Goal: Task Accomplishment & Management: Use online tool/utility

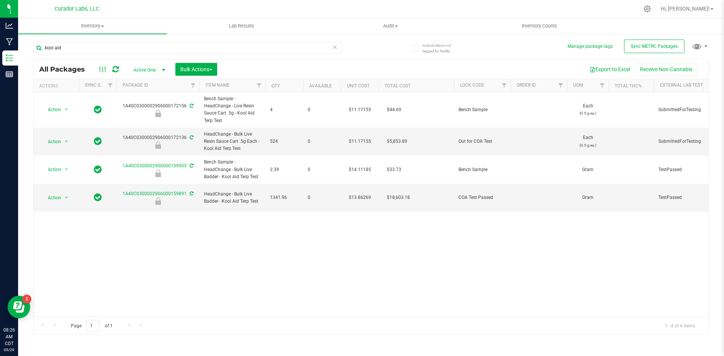
click at [158, 238] on div "Action Action Edit attributes Global inventory Locate package Package audit log…" at bounding box center [371, 204] width 675 height 224
click at [291, 230] on div "Action Action Edit attributes Global inventory Locate package Package audit log…" at bounding box center [371, 204] width 675 height 224
click at [250, 214] on div "Action Action Edit attributes Global inventory Locate package Package audit log…" at bounding box center [371, 204] width 675 height 224
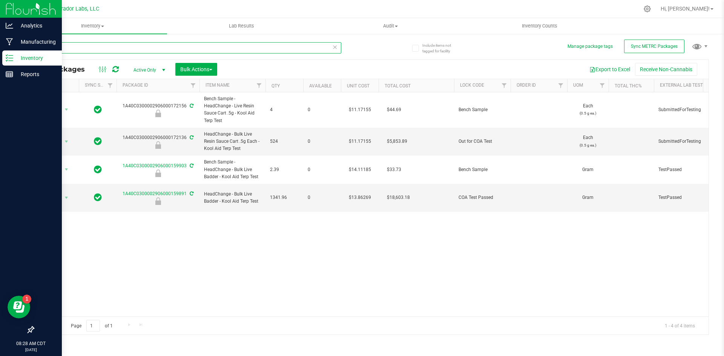
drag, startPoint x: 72, startPoint y: 49, endPoint x: 0, endPoint y: 52, distance: 72.1
click at [0, 52] on div "Analytics Manufacturing Inventory Reports 08:28 AM CDT [DATE] 09/29 Curador Lab…" at bounding box center [362, 178] width 724 height 356
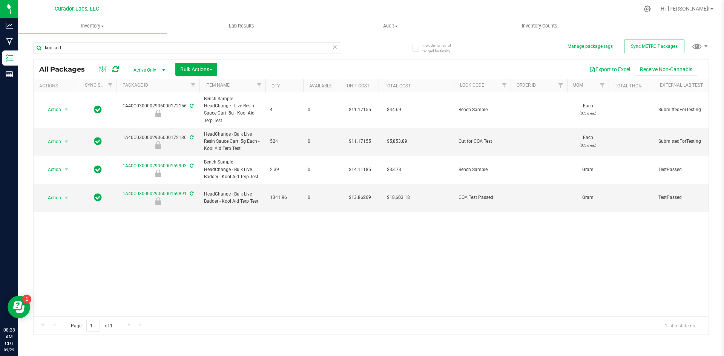
click at [377, 49] on div "kool aid All Packages Active Only Active Only Lab Samples Locked All External I…" at bounding box center [371, 185] width 676 height 300
click at [335, 48] on icon at bounding box center [334, 46] width 5 height 9
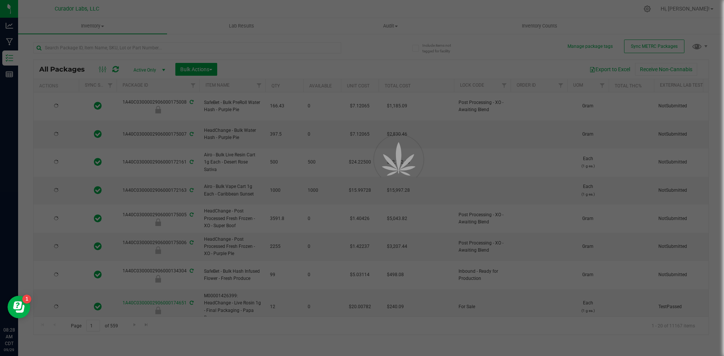
type input "[DATE]"
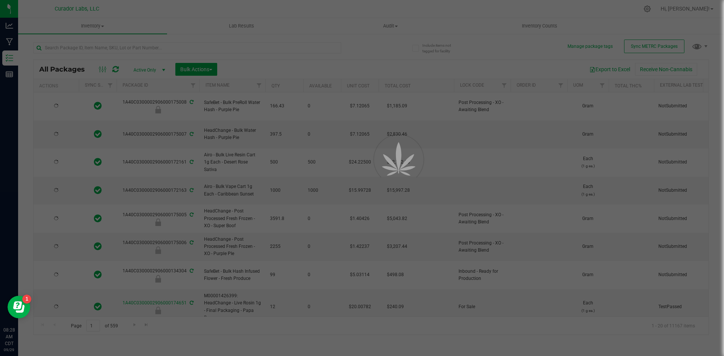
type input "[DATE]"
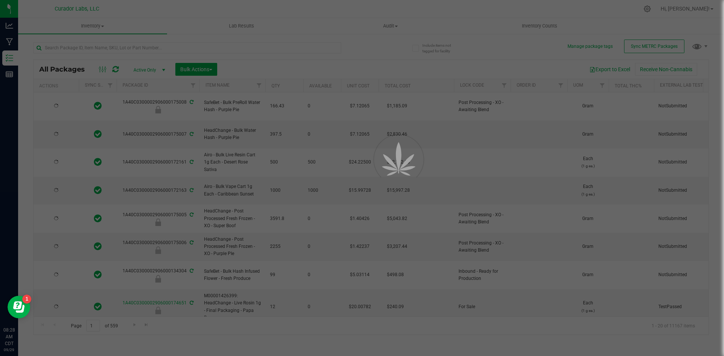
type input "[DATE]"
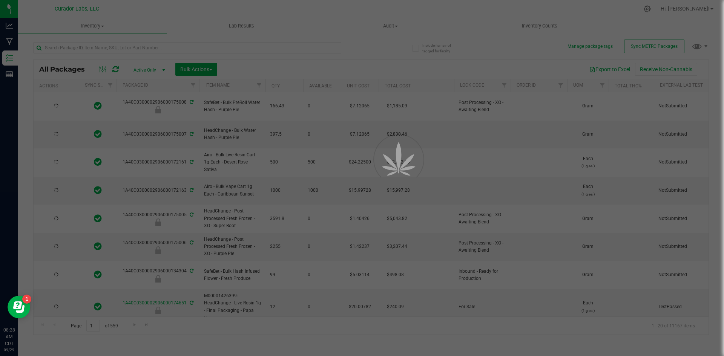
type input "[DATE]"
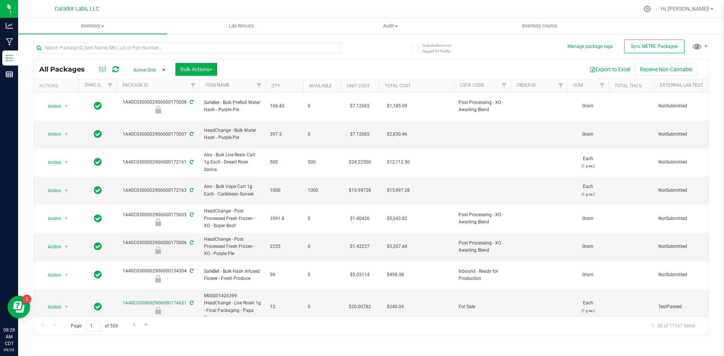
click at [363, 48] on div at bounding box center [202, 47] width 338 height 24
click at [104, 51] on input "text" at bounding box center [187, 47] width 308 height 11
click at [375, 47] on div "All Packages Active Only Active Only Lab Samples Locked All External Internal B…" at bounding box center [371, 185] width 676 height 300
click at [371, 46] on div at bounding box center [202, 47] width 338 height 24
click at [149, 46] on input "text" at bounding box center [187, 47] width 308 height 11
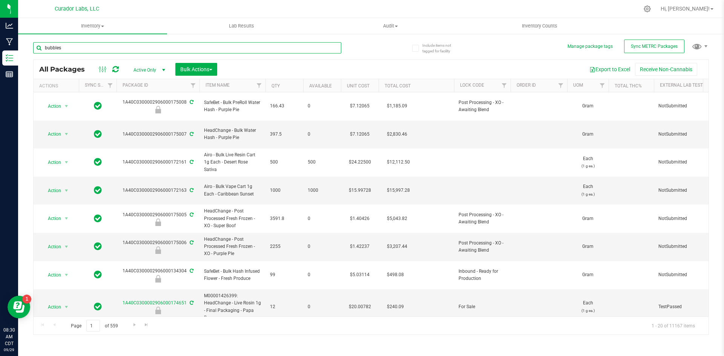
type input "bubbles"
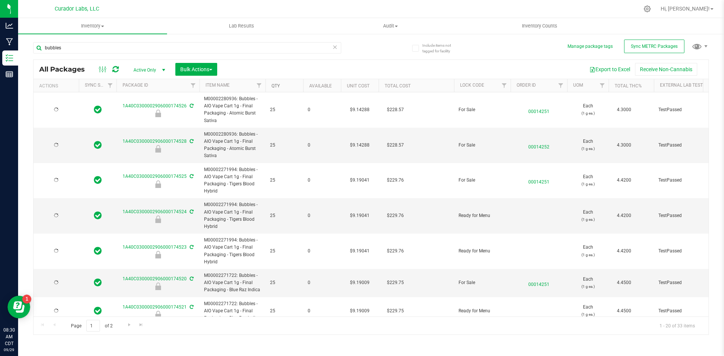
click at [275, 85] on link "Qty" at bounding box center [275, 85] width 8 height 5
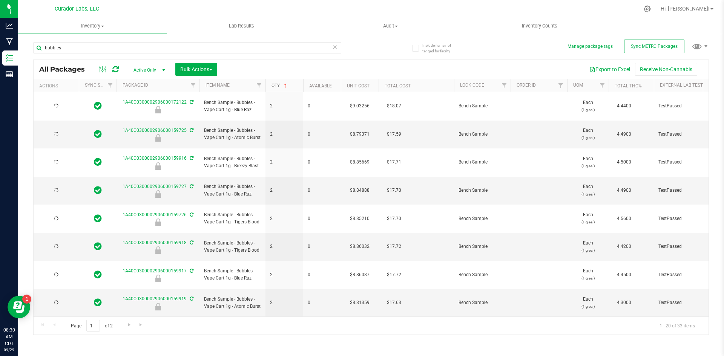
click at [274, 84] on link "Qty" at bounding box center [279, 85] width 17 height 5
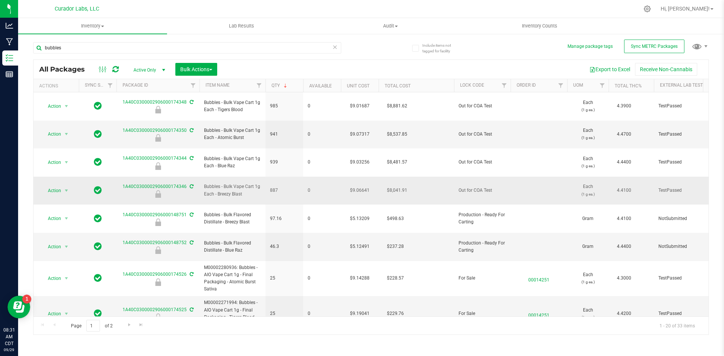
click at [247, 183] on span "Bubbles - Bulk Vape Cart 1g Each - Breezy Blast" at bounding box center [232, 190] width 57 height 14
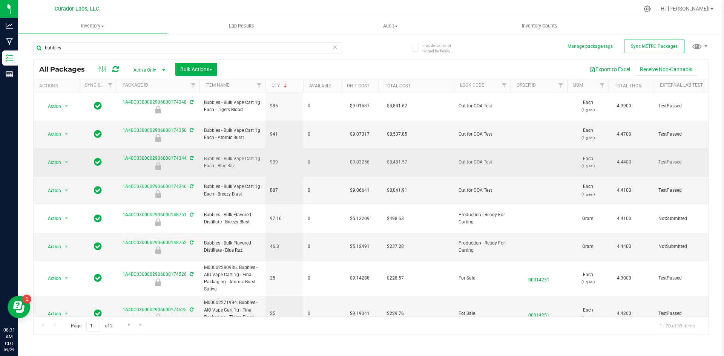
drag, startPoint x: 242, startPoint y: 147, endPoint x: 204, endPoint y: 139, distance: 38.5
click at [204, 155] on span "Bubbles - Bulk Vape Cart 1g Each - Blue Raz" at bounding box center [232, 162] width 57 height 14
copy span "Bubbles - Bulk Vape Cart 1g Each - Blue Raz"
click at [52, 157] on span "Action" at bounding box center [51, 162] width 20 height 11
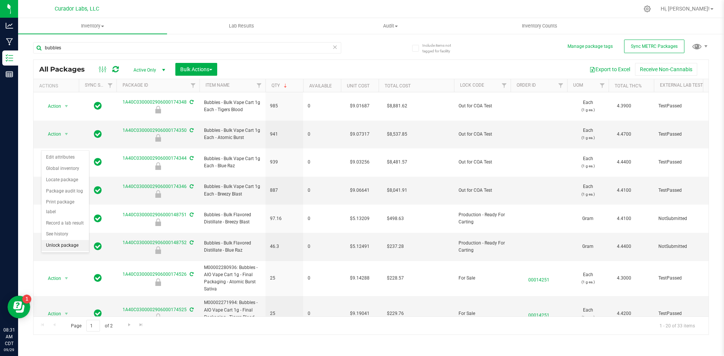
click at [63, 240] on li "Unlock package" at bounding box center [64, 245] width 47 height 11
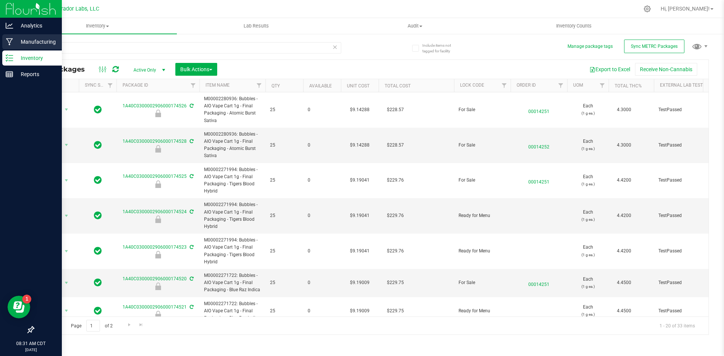
click at [18, 40] on p "Manufacturing" at bounding box center [35, 41] width 45 height 9
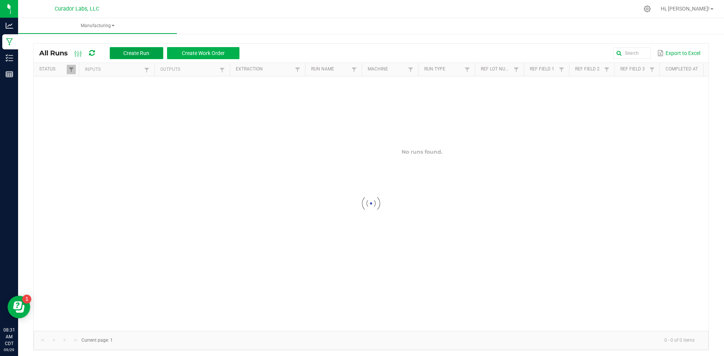
click at [135, 53] on span "Create Run" at bounding box center [136, 53] width 26 height 6
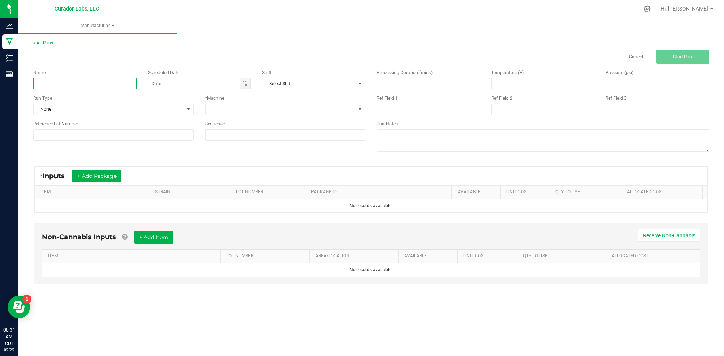
click at [109, 87] on input at bounding box center [84, 83] width 103 height 11
paste input "Bubbles - Bulk Vape Cart 1g Each - Blue Raz"
type input "Bubbles - Bulk Vape Cart 1g Each - Blue Raz - Final Packaging"
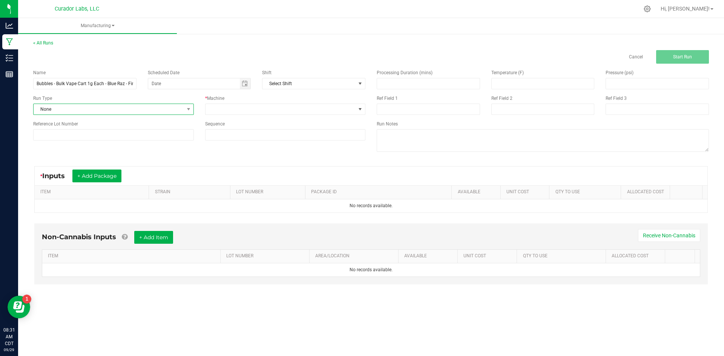
click at [46, 109] on span "None" at bounding box center [109, 109] width 150 height 11
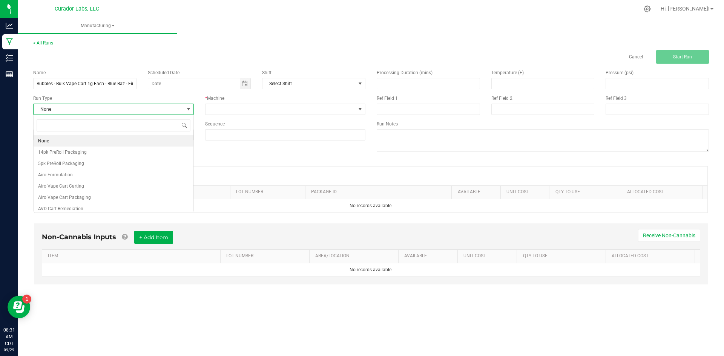
scroll to position [11, 160]
type input "[PERSON_NAME]"
click at [82, 139] on li "Bubble Vape Carting" at bounding box center [114, 140] width 160 height 11
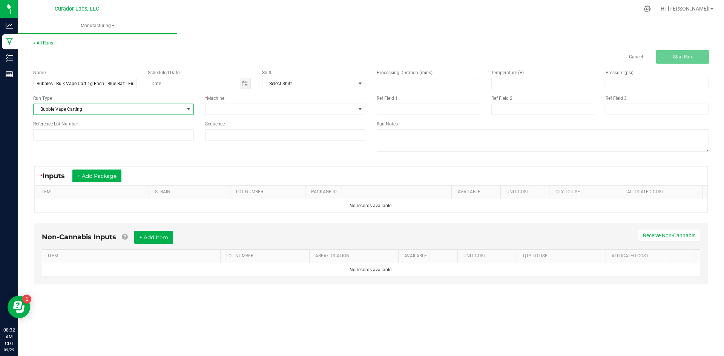
click at [93, 107] on span "Bubble Vape Carting" at bounding box center [109, 109] width 150 height 11
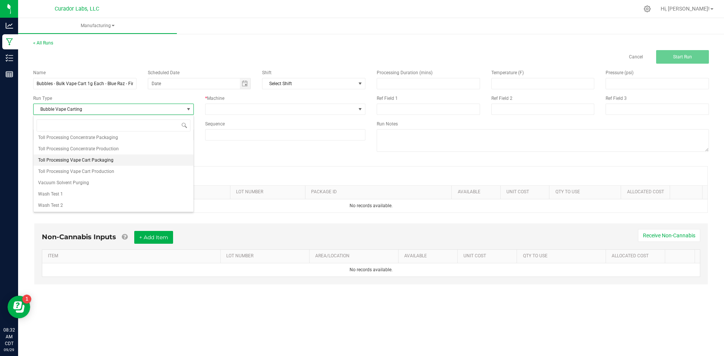
scroll to position [795, 0]
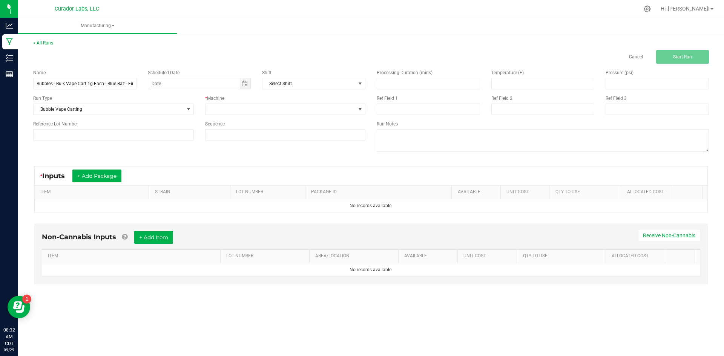
click at [115, 56] on div "Cancel Start Run" at bounding box center [371, 57] width 687 height 14
click at [210, 107] on span at bounding box center [280, 109] width 150 height 11
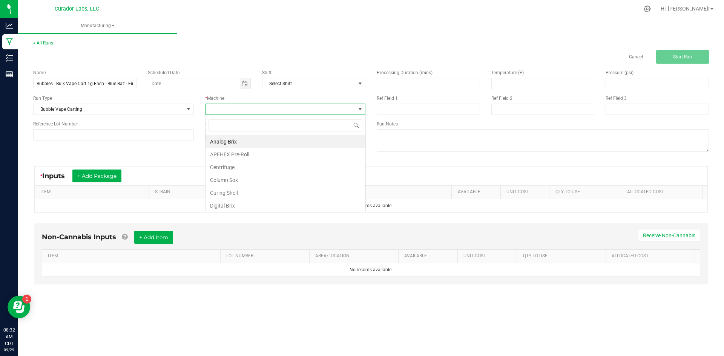
scroll to position [11, 160]
type input "glo"
click at [323, 146] on li "Gloved Hands and PPE" at bounding box center [285, 141] width 160 height 13
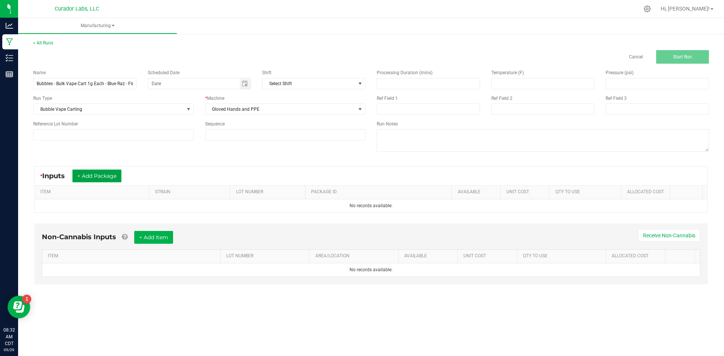
drag, startPoint x: 104, startPoint y: 173, endPoint x: 109, endPoint y: 176, distance: 5.4
click at [105, 172] on button "+ Add Package" at bounding box center [96, 176] width 49 height 13
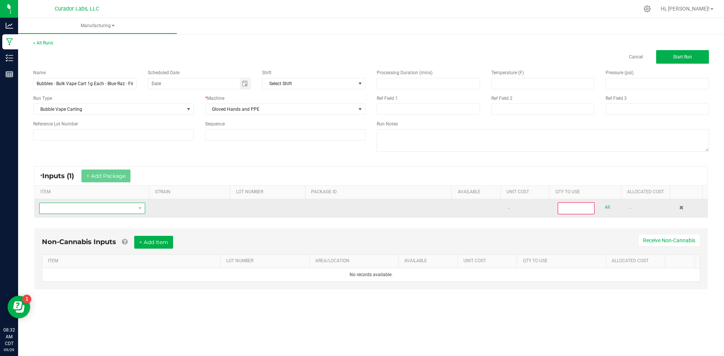
click at [117, 210] on span "NO DATA FOUND" at bounding box center [88, 208] width 96 height 11
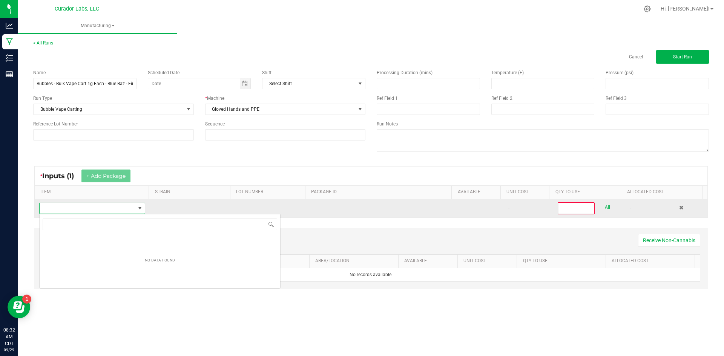
scroll to position [37684, 37591]
type input "Bubbles - Bulk Vape Cart 1g Each - Blue Raz"
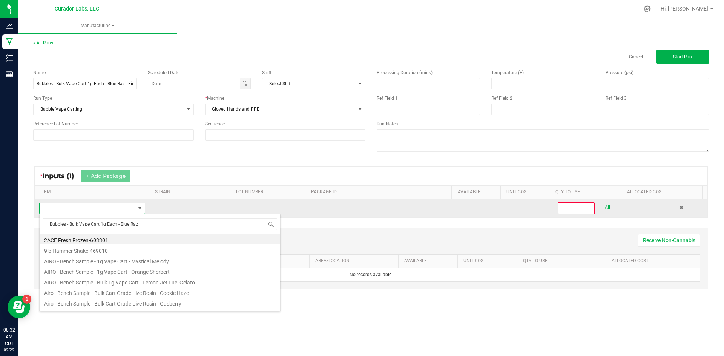
scroll to position [11, 104]
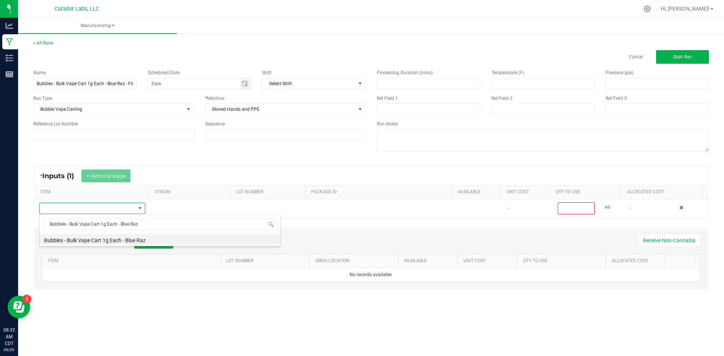
click at [127, 237] on li "Bubbles - Bulk Vape Cart 1g Each - Blue Raz" at bounding box center [160, 239] width 240 height 11
type input "0"
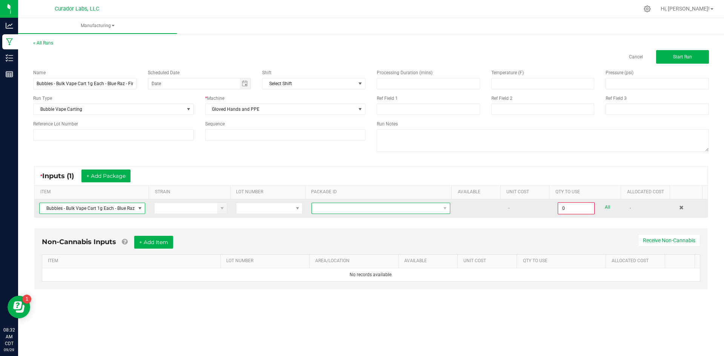
click at [323, 210] on span "NO DATA FOUND" at bounding box center [376, 208] width 129 height 11
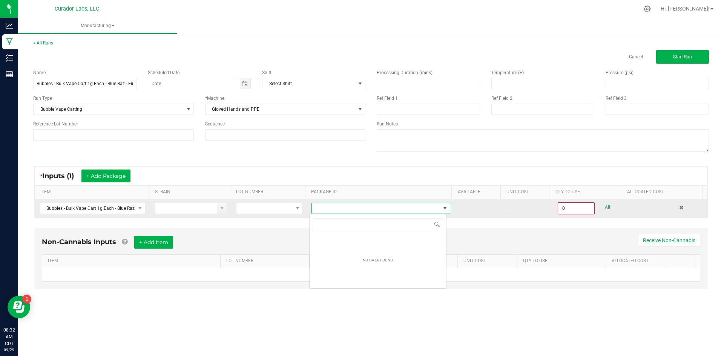
scroll to position [11, 138]
click at [106, 208] on span "Bubbles - Bulk Vape Cart 1g Each - Blue Raz" at bounding box center [88, 208] width 96 height 11
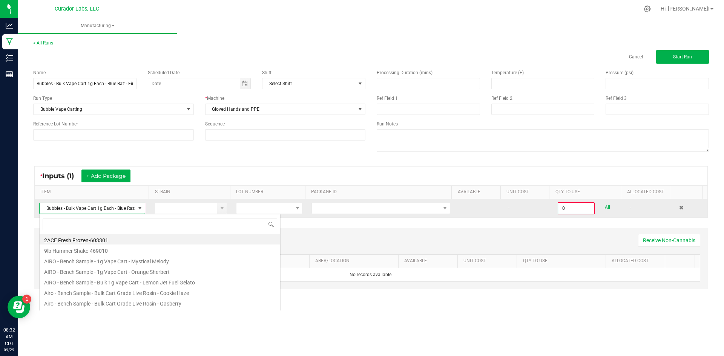
scroll to position [11, 105]
click at [47, 206] on span "Bubbles - Bulk Vape Cart 1g Each - Blue Raz" at bounding box center [88, 208] width 96 height 11
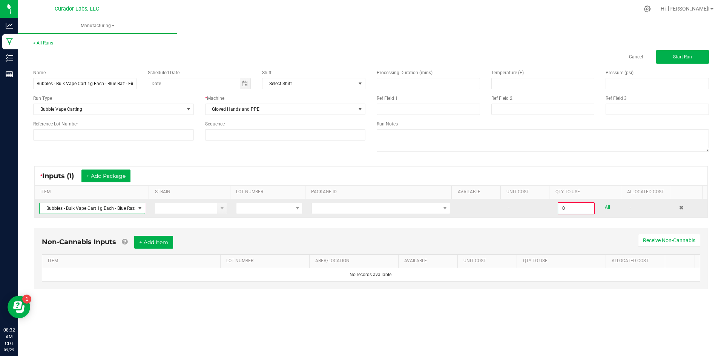
click at [48, 210] on span "Bubbles - Bulk Vape Cart 1g Each - Blue Raz" at bounding box center [88, 208] width 96 height 11
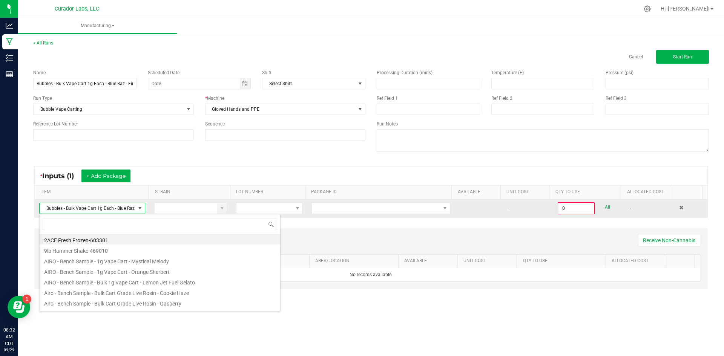
click at [132, 208] on span "Bubbles - Bulk Vape Cart 1g Each - Blue Raz" at bounding box center [88, 208] width 96 height 11
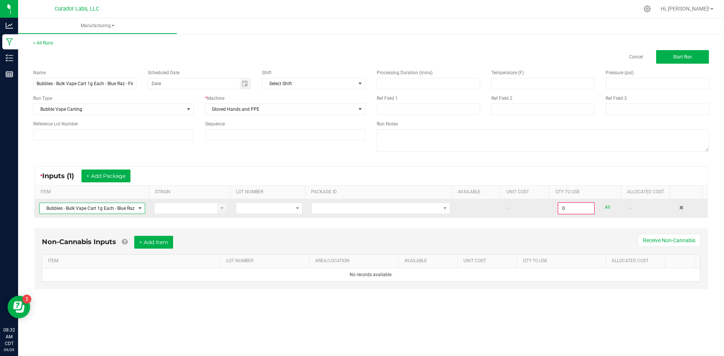
click at [131, 208] on span "Bubbles - Bulk Vape Cart 1g Each - Blue Raz" at bounding box center [88, 208] width 96 height 11
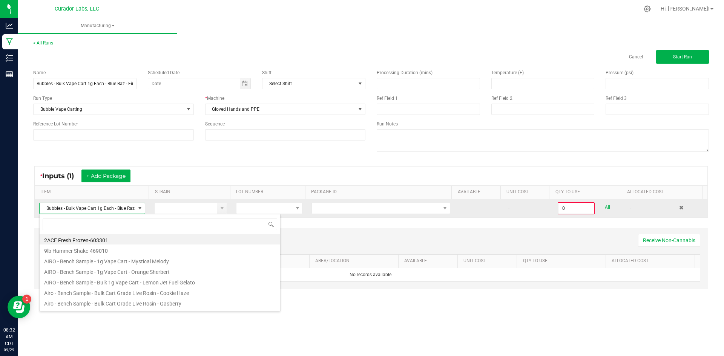
type input "Bubbles - Bulk Vape Cart 1g Each - Blue Raz"
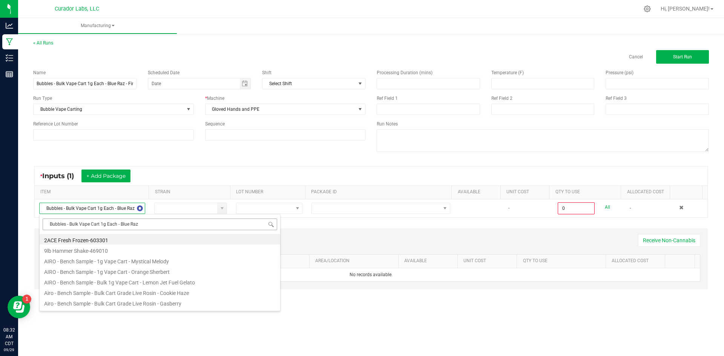
drag, startPoint x: 152, startPoint y: 227, endPoint x: 67, endPoint y: 219, distance: 85.2
click at [67, 219] on input "Bubbles - Bulk Vape Cart 1g Each - Blue Raz" at bounding box center [160, 225] width 234 height 12
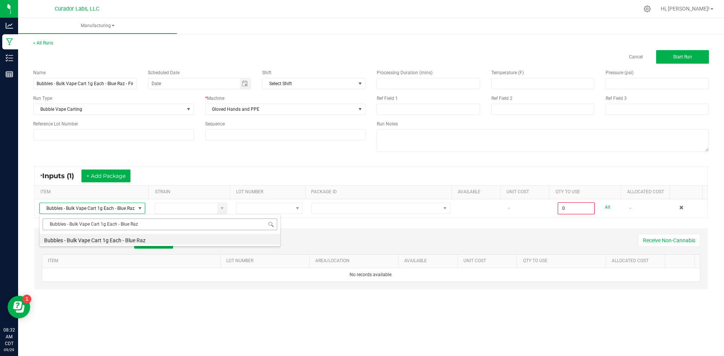
click at [51, 225] on input "Bubbles - Bulk Vape Cart 1g Each - Blue Raz" at bounding box center [160, 225] width 234 height 12
click at [50, 224] on input "Bubbles - Bulk Vape Cart 1g Each - Blue Raz" at bounding box center [160, 225] width 234 height 12
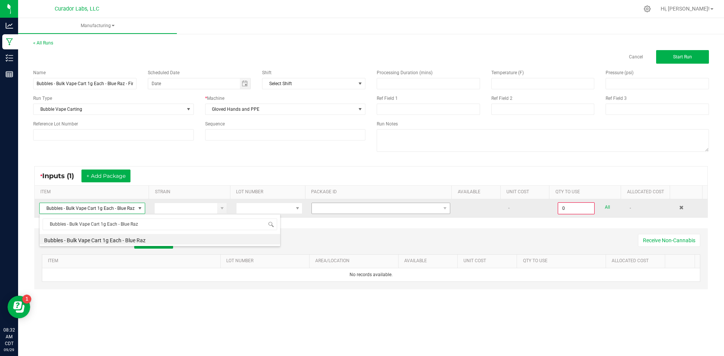
drag, startPoint x: 414, startPoint y: 215, endPoint x: 414, endPoint y: 211, distance: 4.2
click at [414, 213] on td at bounding box center [381, 208] width 148 height 18
click at [414, 210] on span "NO DATA FOUND" at bounding box center [376, 208] width 129 height 11
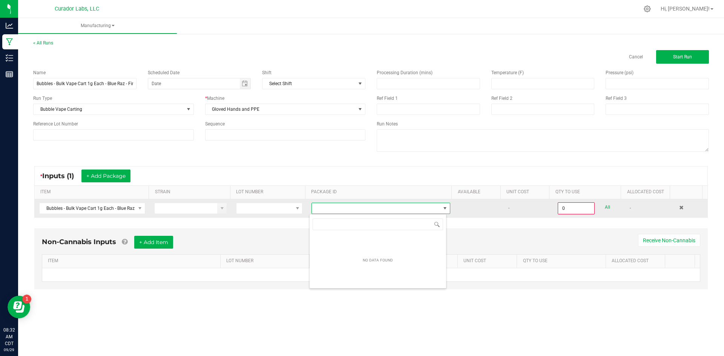
scroll to position [11, 138]
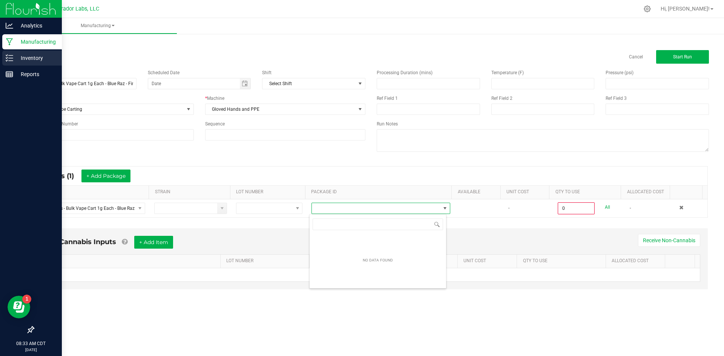
drag, startPoint x: 19, startPoint y: 57, endPoint x: 24, endPoint y: 57, distance: 4.6
click at [20, 57] on p "Inventory" at bounding box center [35, 58] width 45 height 9
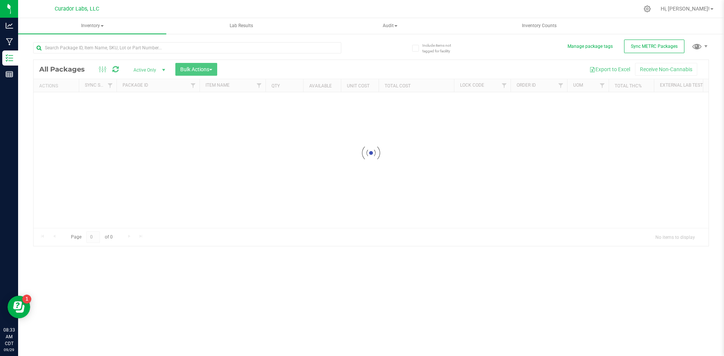
click at [93, 55] on div at bounding box center [187, 50] width 308 height 17
click at [93, 49] on input "text" at bounding box center [187, 47] width 308 height 11
paste input "Bubbles - Bulk Vape Cart 1g Each - Blue Raz"
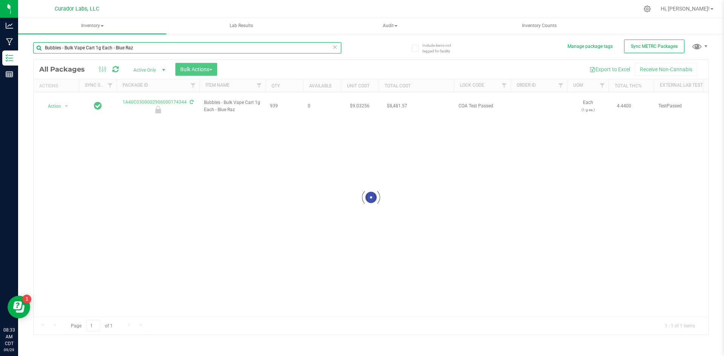
type input "Bubbles - Bulk Vape Cart 1g Each - Blue Raz"
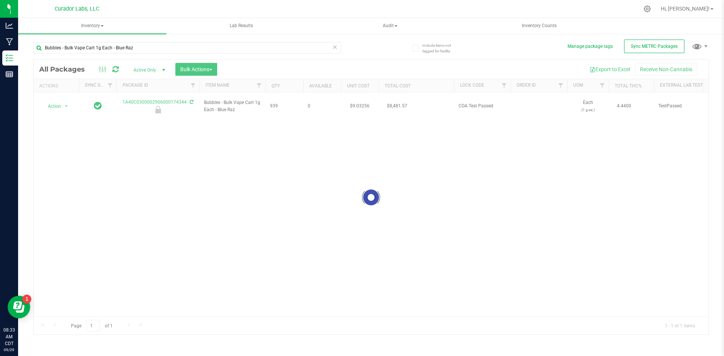
click at [54, 103] on div at bounding box center [371, 197] width 675 height 275
click at [54, 103] on span "Action" at bounding box center [51, 106] width 20 height 11
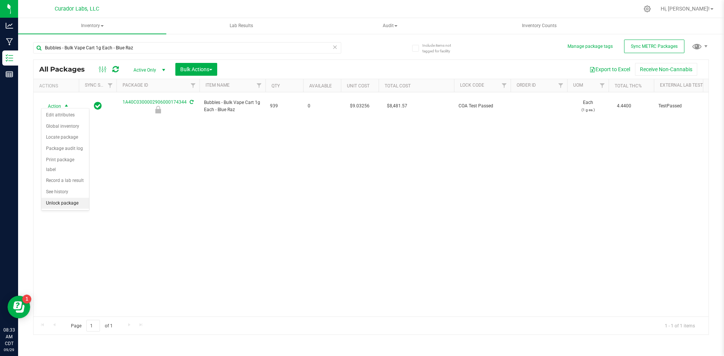
click at [64, 198] on li "Unlock package" at bounding box center [64, 203] width 47 height 11
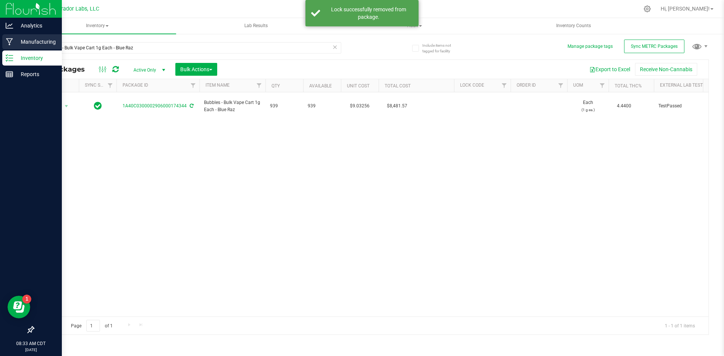
click at [37, 44] on p "Manufacturing" at bounding box center [35, 41] width 45 height 9
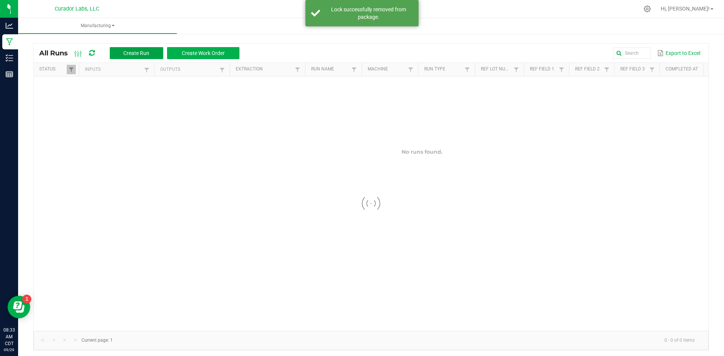
click at [142, 55] on span "Create Run" at bounding box center [136, 53] width 26 height 6
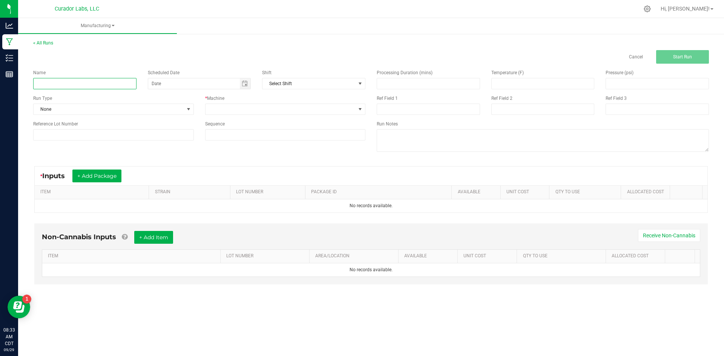
click at [124, 78] on input at bounding box center [84, 83] width 103 height 11
paste input "Bubbles - Bulk Vape Cart 1g Each - Blue Raz"
type input "Bubbles - Bulk Vape Cart 1g Each - Blue Raz - Final Packaging"
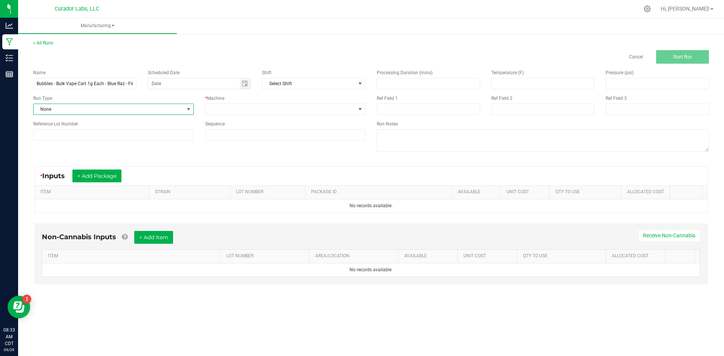
click at [71, 108] on span "None" at bounding box center [109, 109] width 150 height 11
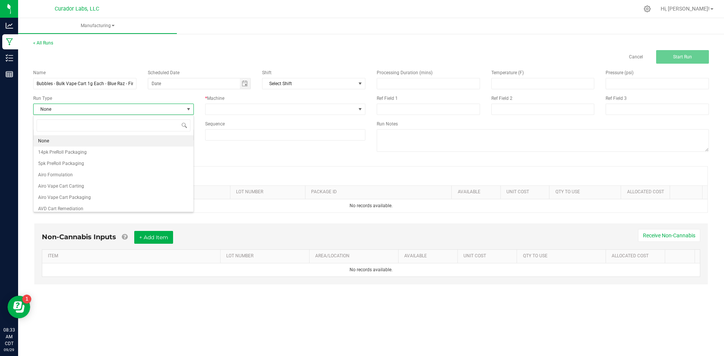
scroll to position [11, 160]
click at [84, 196] on span "Airo Vape Cart Packaging" at bounding box center [64, 198] width 53 height 8
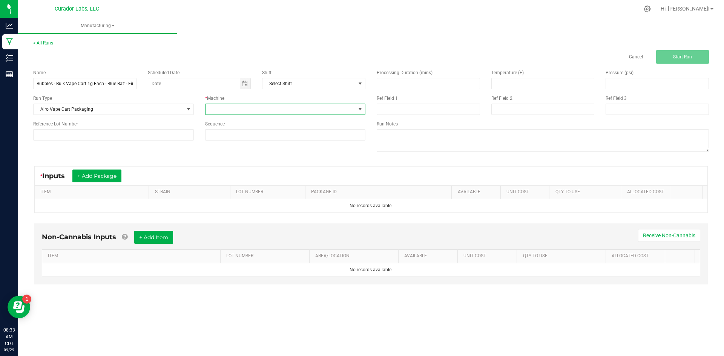
click at [237, 110] on span at bounding box center [280, 109] width 150 height 11
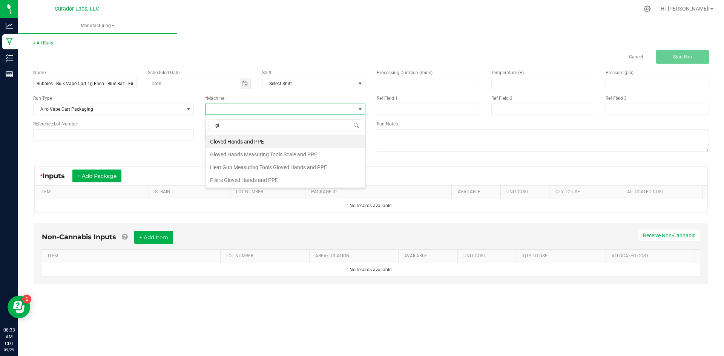
type input "glo"
click at [248, 152] on li "Gloved Hands Measuring Tools Scale and PPE" at bounding box center [285, 154] width 160 height 13
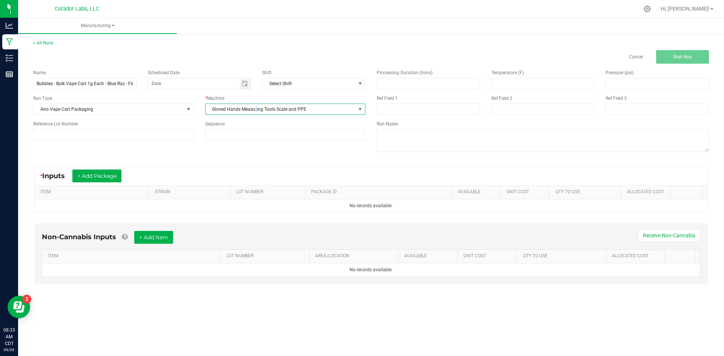
click at [255, 113] on span "Gloved Hands Measuring Tools Scale and PPE" at bounding box center [280, 109] width 150 height 11
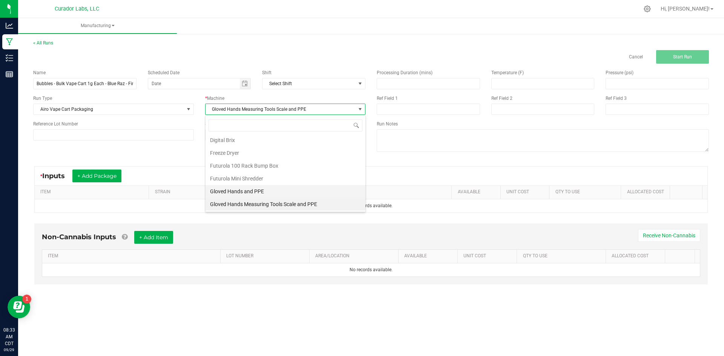
click at [240, 191] on li "Gloved Hands and PPE" at bounding box center [285, 191] width 160 height 13
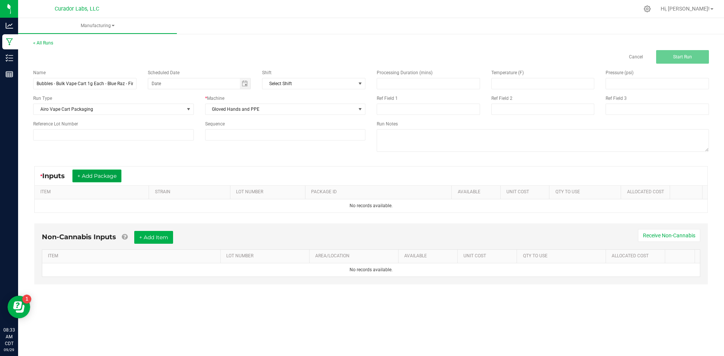
click at [111, 179] on button "+ Add Package" at bounding box center [96, 176] width 49 height 13
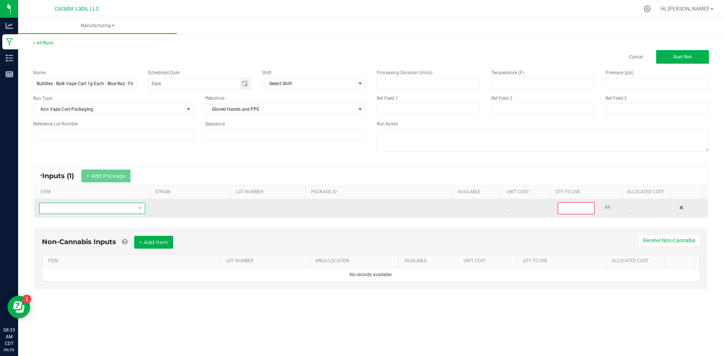
click at [105, 210] on span "NO DATA FOUND" at bounding box center [88, 208] width 96 height 11
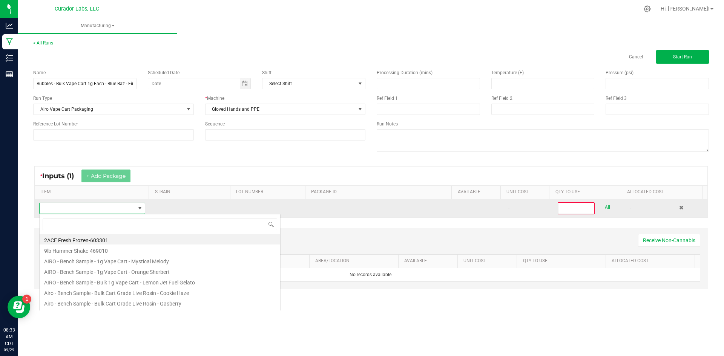
scroll to position [11, 104]
type input "Bubbles - Bulk Vape Cart 1g Each - Blue Raz"
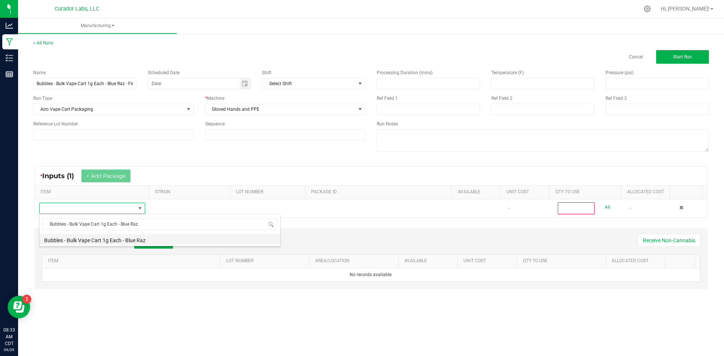
click at [109, 242] on li "Bubbles - Bulk Vape Cart 1g Each - Blue Raz" at bounding box center [160, 239] width 240 height 11
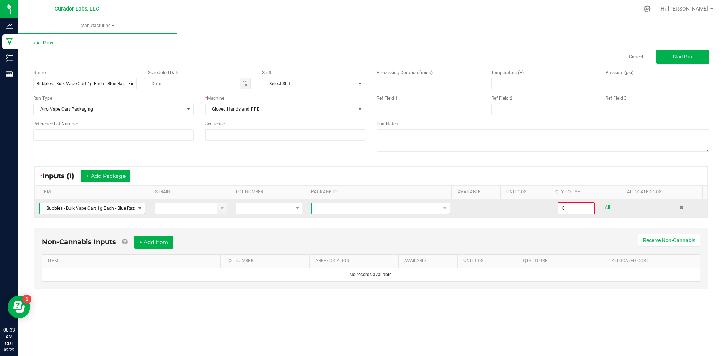
click at [331, 203] on span at bounding box center [376, 208] width 129 height 11
drag, startPoint x: 380, startPoint y: 237, endPoint x: 503, endPoint y: 216, distance: 124.8
click at [393, 235] on li "1A40C0300002906000174344" at bounding box center [377, 240] width 136 height 13
click at [605, 207] on link "All" at bounding box center [607, 207] width 5 height 10
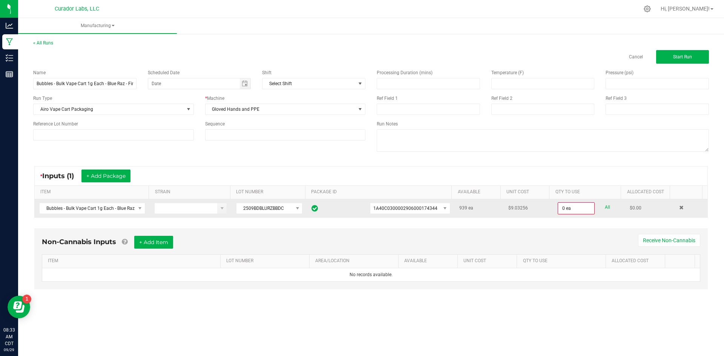
type input "939 ea"
drag, startPoint x: 171, startPoint y: 239, endPoint x: 153, endPoint y: 254, distance: 23.5
click at [170, 238] on button "+ Add Item" at bounding box center [153, 241] width 39 height 13
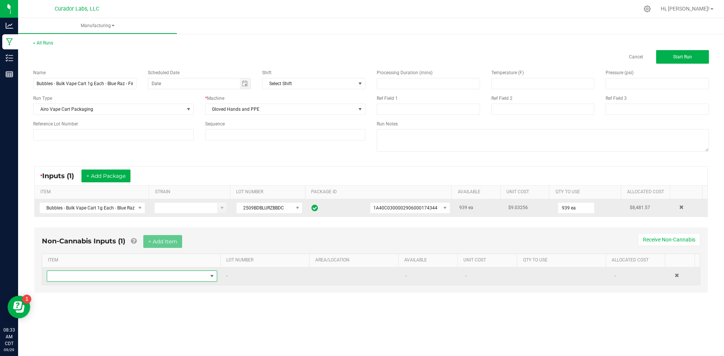
click at [150, 277] on span "NO DATA FOUND" at bounding box center [127, 276] width 160 height 11
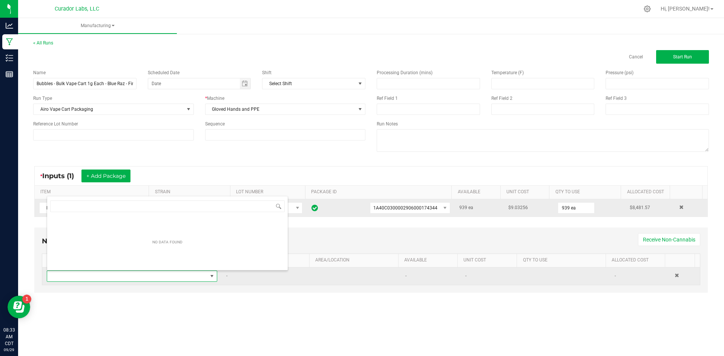
scroll to position [11, 167]
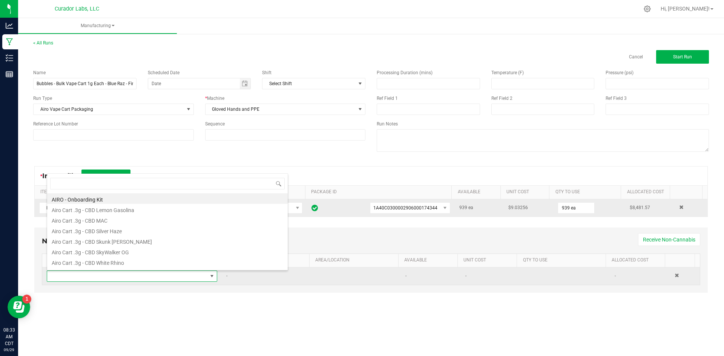
type input "b"
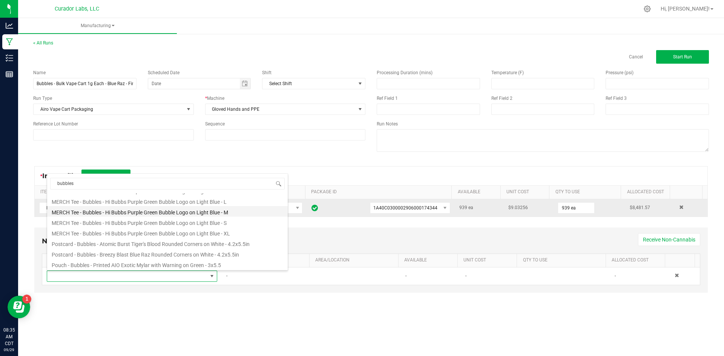
scroll to position [226, 0]
type input "b"
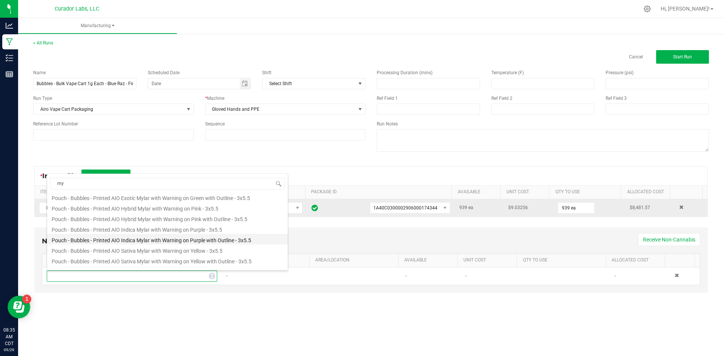
type input "m"
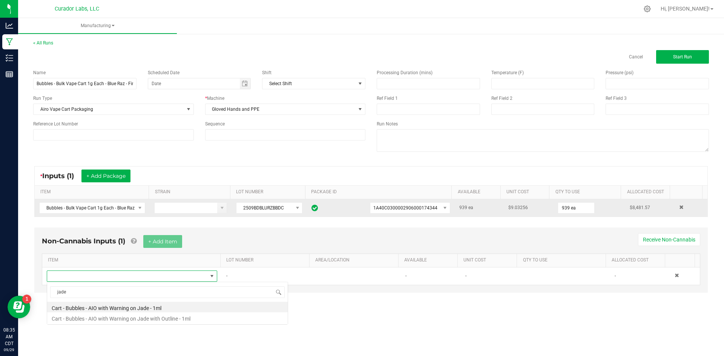
scroll to position [0, 0]
type input "j"
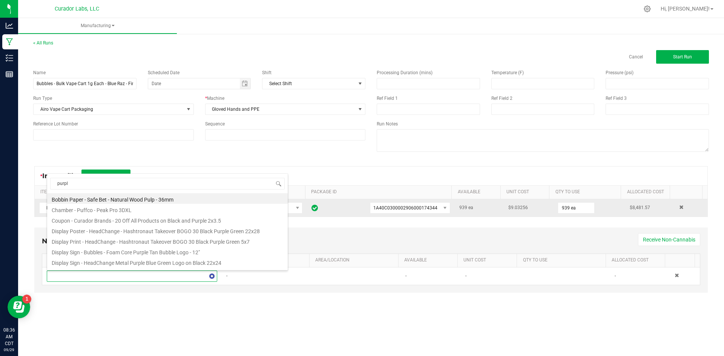
type input "purple"
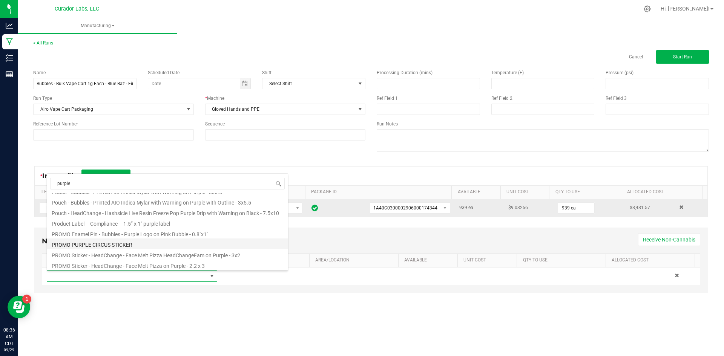
scroll to position [339, 0]
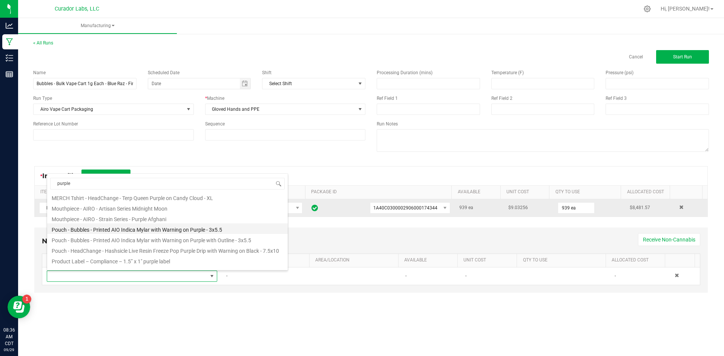
click at [161, 231] on li "Pouch - Bubbles - Printed AIO Indica Mylar with Warning on Purple - 3x5.5" at bounding box center [167, 229] width 240 height 11
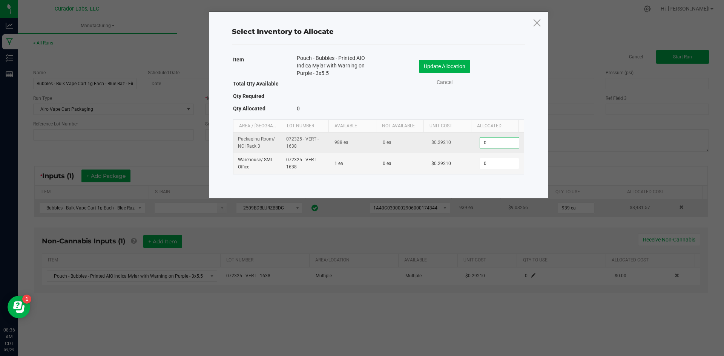
click at [487, 143] on input "0" at bounding box center [499, 143] width 38 height 11
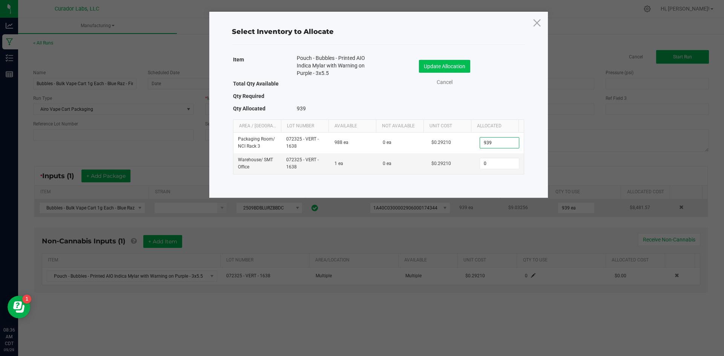
type input "939"
click at [458, 68] on button "Update Allocation" at bounding box center [444, 66] width 51 height 13
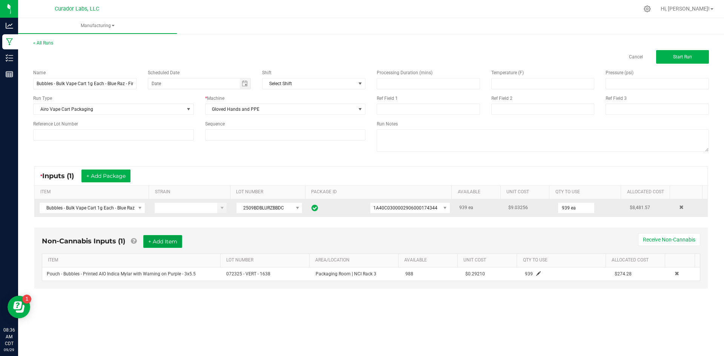
click at [166, 242] on button "+ Add Item" at bounding box center [162, 241] width 39 height 13
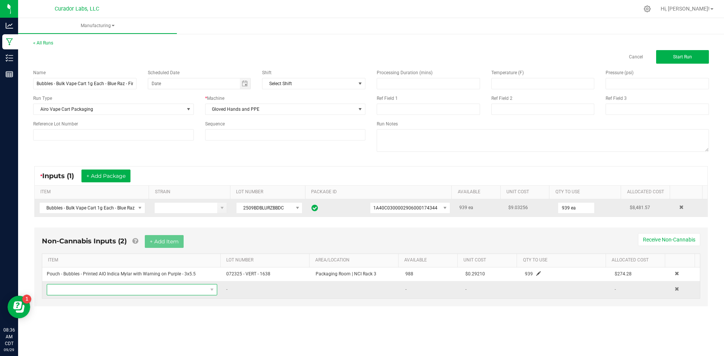
click at [159, 293] on span "NO DATA FOUND" at bounding box center [127, 290] width 160 height 11
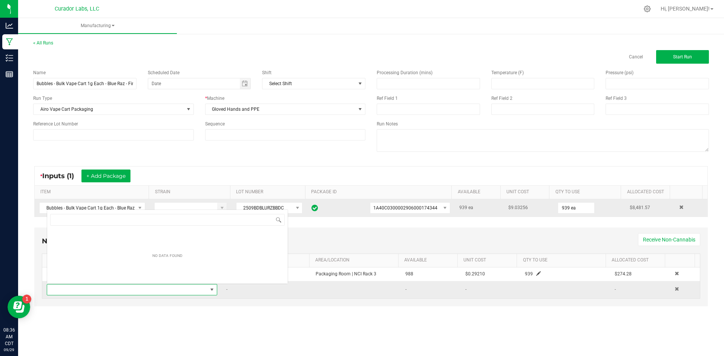
scroll to position [11, 167]
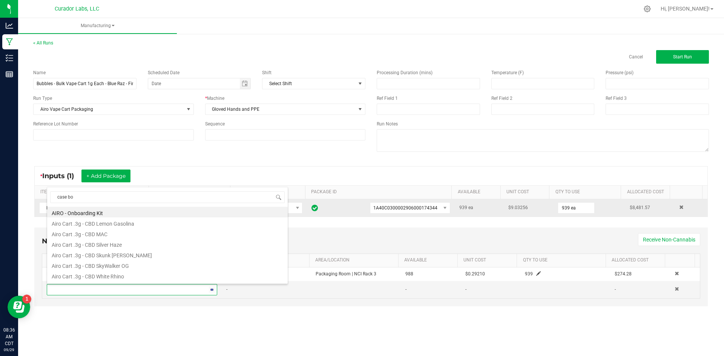
type input "case box"
click at [119, 211] on li "Case Box - AIRO Safe Bet Bubbles - Brand Logo on Ivory - 8x4x6" at bounding box center [167, 212] width 240 height 11
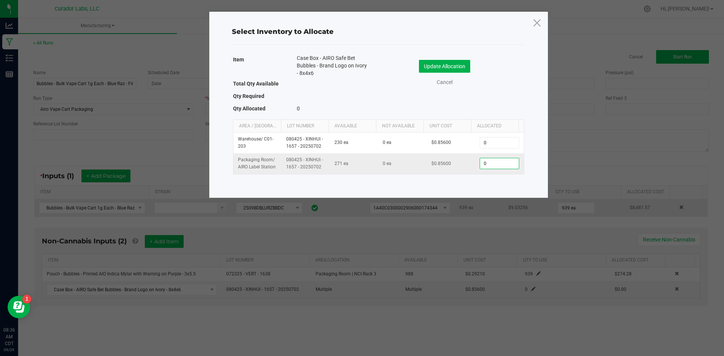
click at [507, 165] on input "0" at bounding box center [499, 163] width 38 height 11
click at [485, 163] on input "0" at bounding box center [499, 163] width 38 height 11
drag, startPoint x: 486, startPoint y: 163, endPoint x: 449, endPoint y: 162, distance: 37.3
click at [449, 162] on tr "Packaging Room / AIRO Label Station 080425 - XINHUI - 1657 - 20250702 271 ea 0 …" at bounding box center [378, 163] width 290 height 20
type input "38"
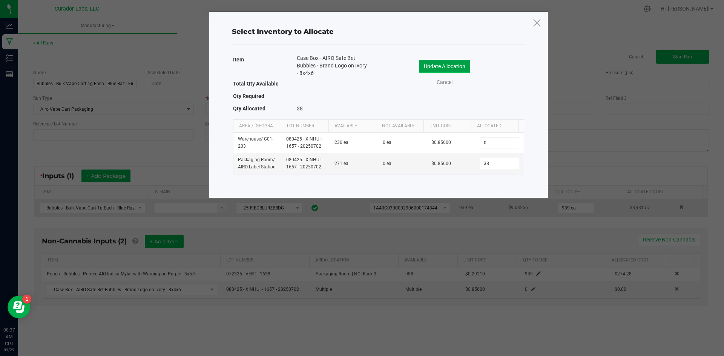
click at [451, 65] on button "Update Allocation" at bounding box center [444, 66] width 51 height 13
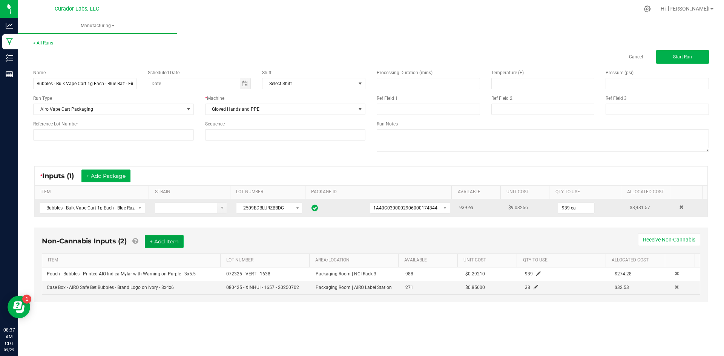
click at [173, 240] on button "+ Add Item" at bounding box center [164, 241] width 39 height 13
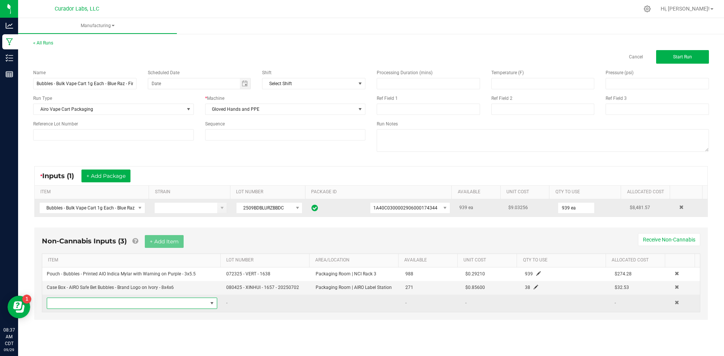
click at [142, 304] on span "NO DATA FOUND" at bounding box center [127, 303] width 160 height 11
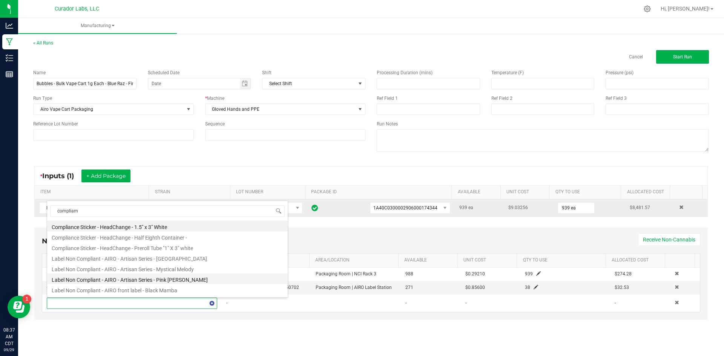
type input "complia"
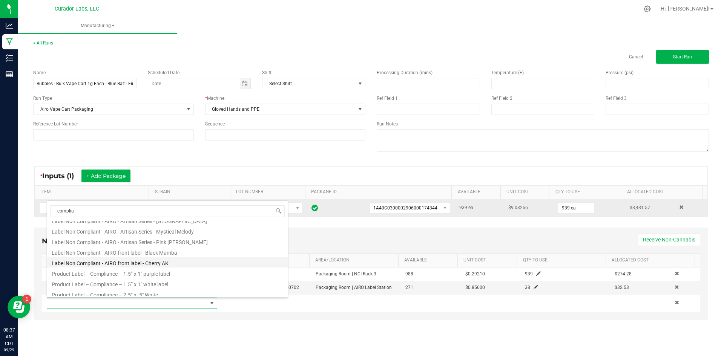
scroll to position [72, 0]
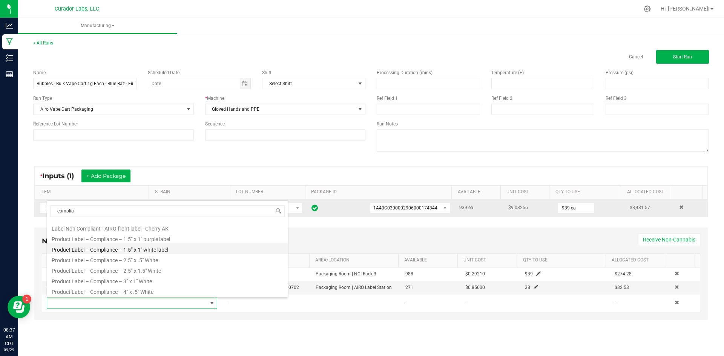
click at [170, 250] on li "Product Label – Compliance – 1.5” x 1" white label" at bounding box center [167, 249] width 240 height 11
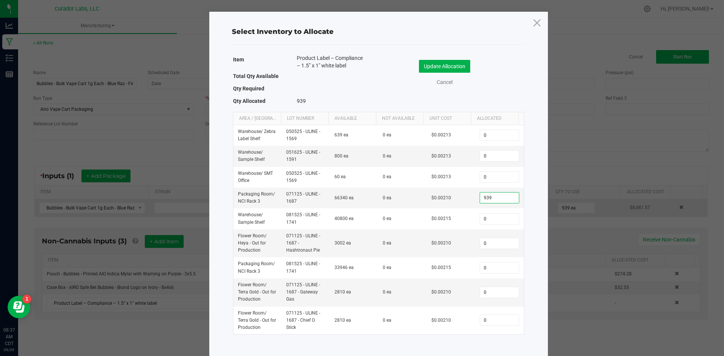
type input "939"
click at [532, 110] on div "Select Inventory to Allocate Item Product Label – Compliance – 1.5” x 1" white …" at bounding box center [378, 185] width 339 height 346
click at [430, 70] on button "Update Allocation" at bounding box center [444, 66] width 51 height 13
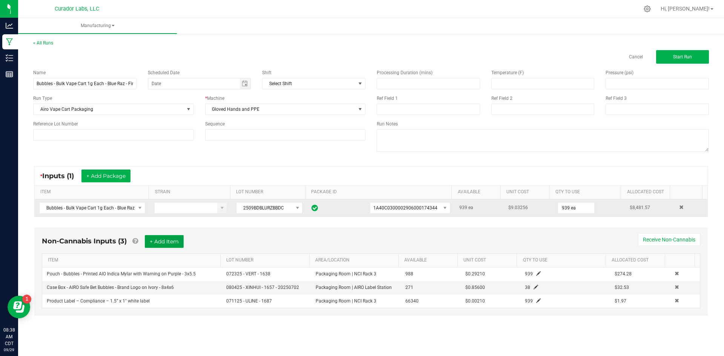
click at [168, 243] on button "+ Add Item" at bounding box center [164, 241] width 39 height 13
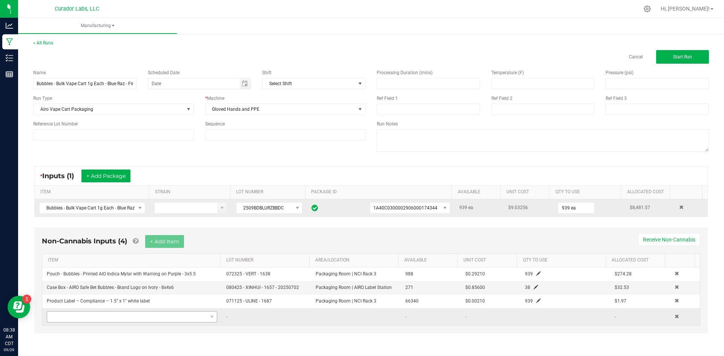
click at [130, 323] on td at bounding box center [131, 316] width 179 height 17
click at [134, 316] on span "NO DATA FOUND" at bounding box center [127, 317] width 160 height 11
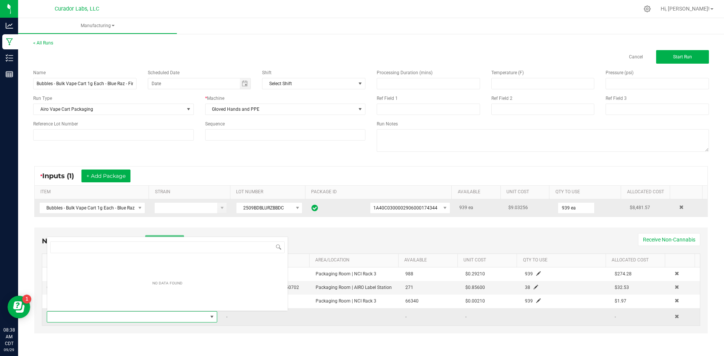
scroll to position [11, 167]
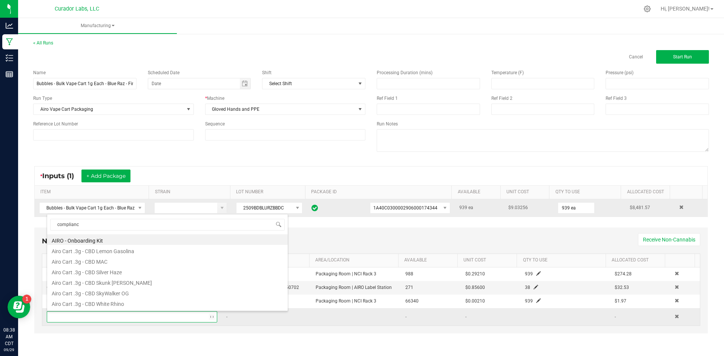
type input "compliance"
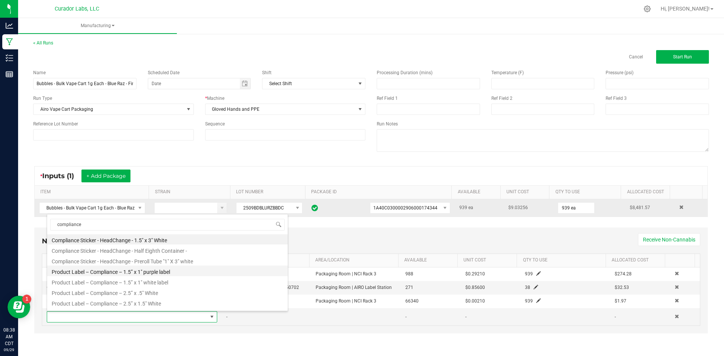
scroll to position [0, 0]
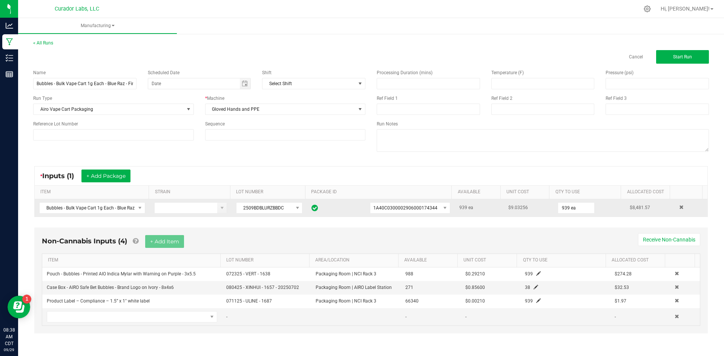
click at [366, 335] on div "Non-Cannabis Inputs (4) + Add Item Receive Non-Cannabis ITEM LOT NUMBER AREA/LO…" at bounding box center [371, 286] width 687 height 124
click at [674, 315] on span at bounding box center [676, 316] width 5 height 5
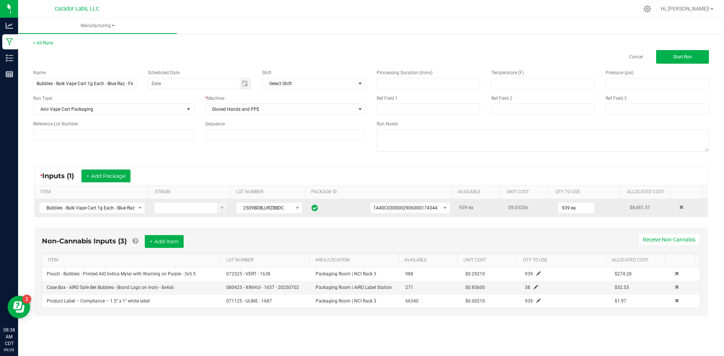
click at [289, 328] on div "Non-Cannabis Inputs (3) + Add Item Receive Non-Cannabis ITEM LOT NUMBER AREA/LO…" at bounding box center [371, 277] width 687 height 106
click at [170, 245] on button "+ Add Item" at bounding box center [164, 241] width 39 height 13
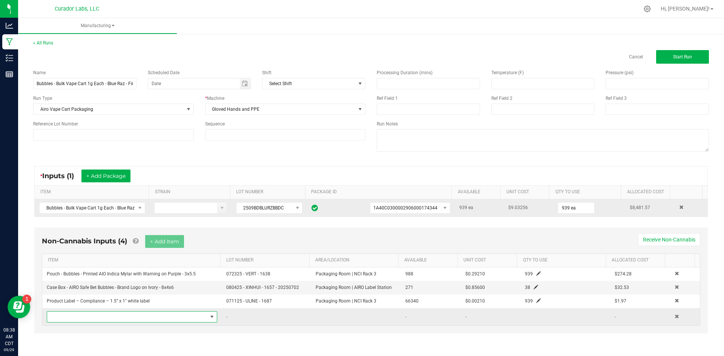
drag, startPoint x: 146, startPoint y: 319, endPoint x: 142, endPoint y: 313, distance: 7.0
click at [146, 318] on span "NO DATA FOUND" at bounding box center [127, 317] width 160 height 11
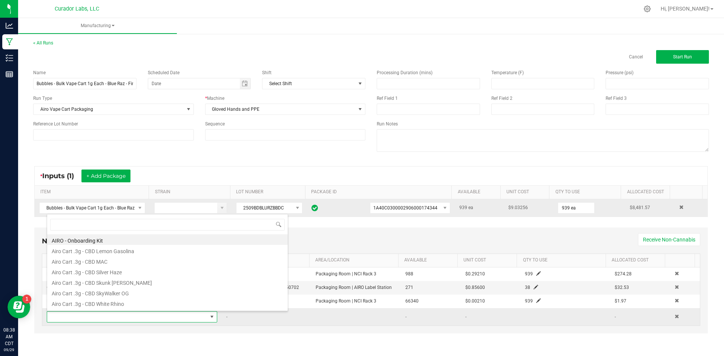
scroll to position [11, 167]
type input "compliance"
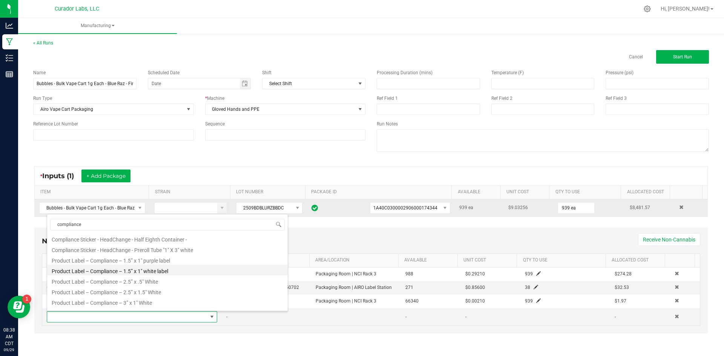
scroll to position [20, 0]
click at [174, 271] on li "Product Label – Compliance – 2.5” x .5" White" at bounding box center [167, 273] width 240 height 11
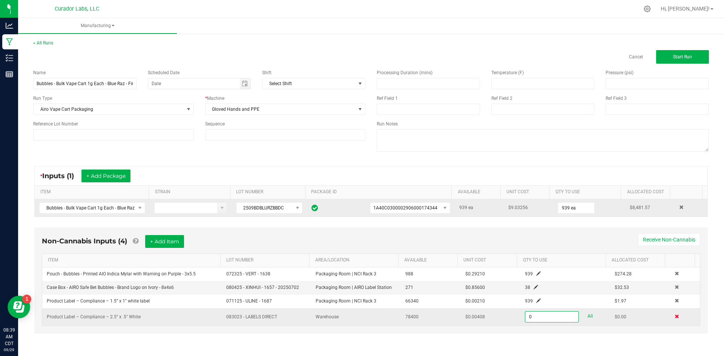
type input "0 ea"
click at [674, 314] on span at bounding box center [676, 316] width 5 height 5
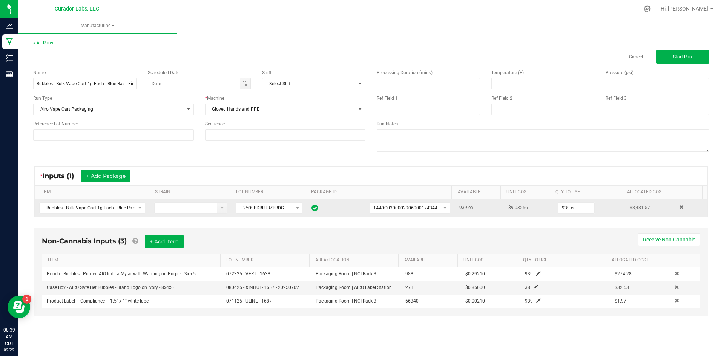
click at [312, 322] on div "Non-Cannabis Inputs (3) + Add Item Receive Non-Cannabis ITEM LOT NUMBER AREA/LO…" at bounding box center [371, 277] width 687 height 106
click at [666, 55] on button "Start Run" at bounding box center [682, 57] width 53 height 14
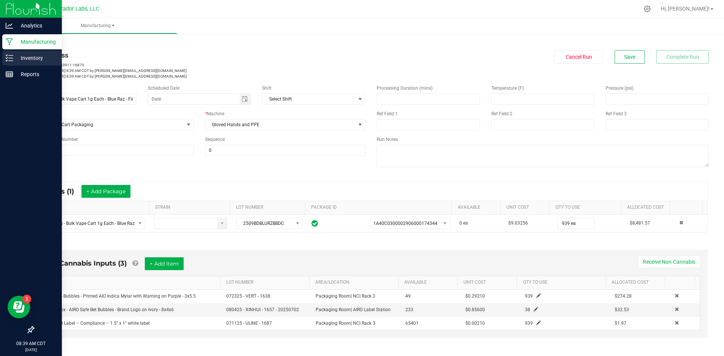
click at [27, 57] on p "Inventory" at bounding box center [35, 58] width 45 height 9
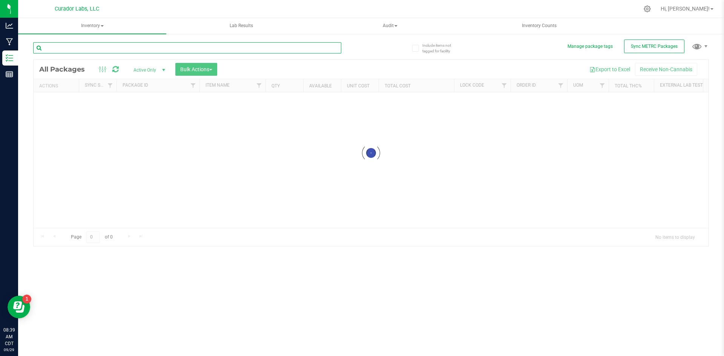
click at [133, 44] on input "text" at bounding box center [187, 47] width 308 height 11
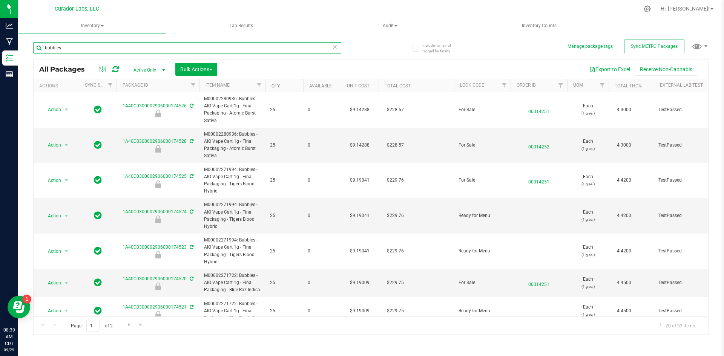
type input "bubbles"
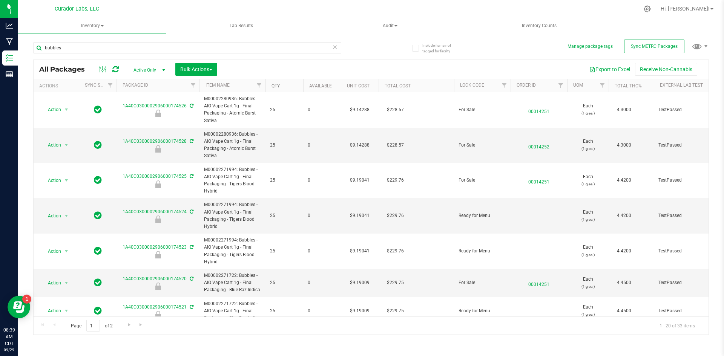
click at [274, 84] on link "Qty" at bounding box center [275, 85] width 8 height 5
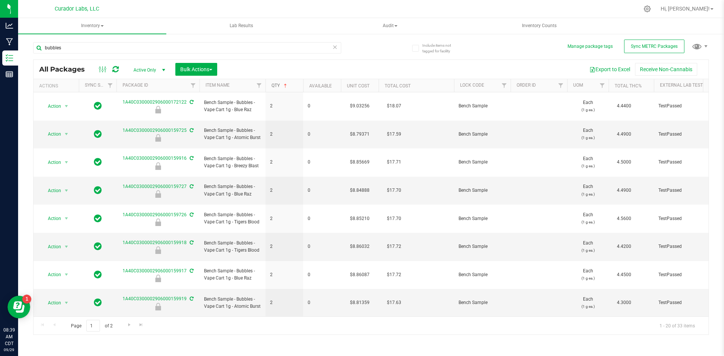
click at [273, 84] on link "Qty" at bounding box center [279, 85] width 17 height 5
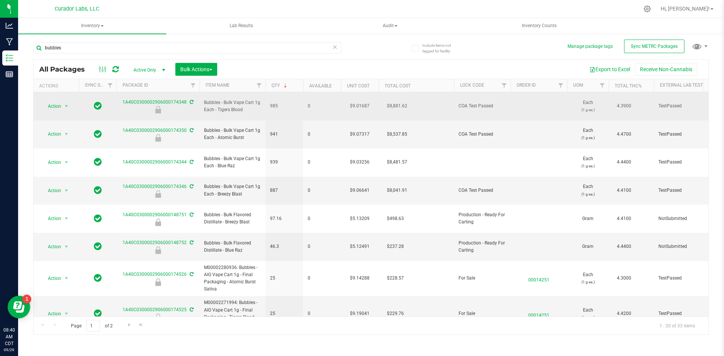
click at [242, 107] on span "Bubbles - Bulk Vape Cart 1g Each - Tigers Blood" at bounding box center [232, 106] width 57 height 14
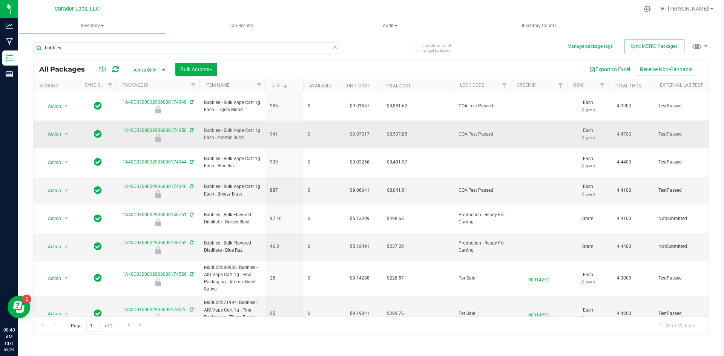
drag, startPoint x: 253, startPoint y: 128, endPoint x: 262, endPoint y: 127, distance: 8.3
click at [262, 127] on td "Bubbles - Bulk Vape Cart 1g Each - Atomic Burst" at bounding box center [232, 135] width 66 height 28
drag, startPoint x: 279, startPoint y: 123, endPoint x: 112, endPoint y: 116, distance: 167.5
click at [254, 128] on span "Bubbles - Bulk Vape Cart 1g Each - Atomic Burst" at bounding box center [232, 134] width 57 height 14
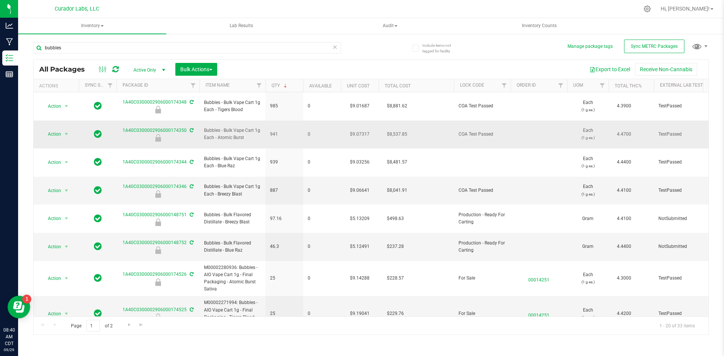
click at [250, 129] on span "Bubbles - Bulk Vape Cart 1g Each - Atomic Burst" at bounding box center [232, 134] width 57 height 14
click at [228, 128] on span "Bubbles - Bulk Vape Cart 1g Each - Atomic Burst" at bounding box center [232, 134] width 57 height 14
click at [229, 128] on span "Bubbles - Bulk Vape Cart 1g Each - Atomic Burst" at bounding box center [232, 134] width 57 height 14
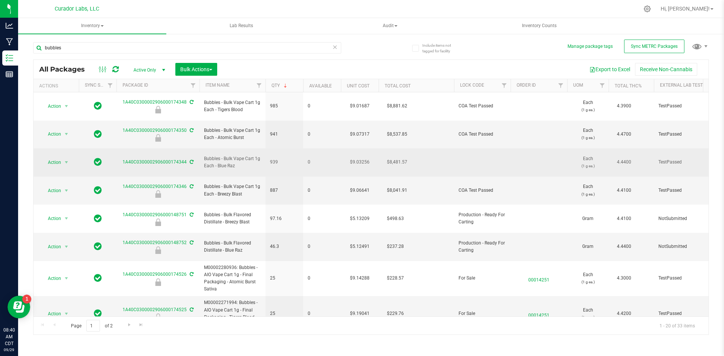
click at [244, 155] on span "Bubbles - Bulk Vape Cart 1g Each - Blue Raz" at bounding box center [232, 162] width 57 height 14
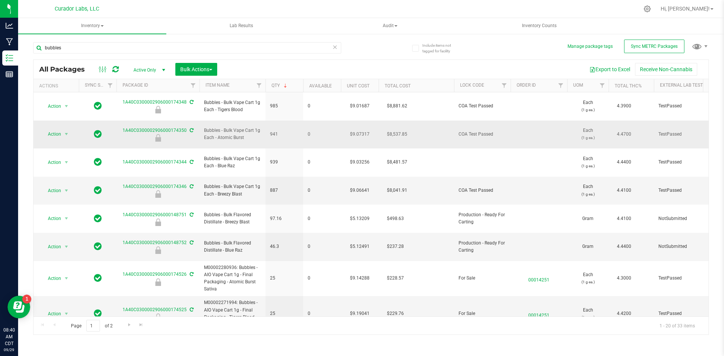
drag, startPoint x: 249, startPoint y: 127, endPoint x: 198, endPoint y: 119, distance: 51.1
copy tr "Bubbles - Bulk Vape Cart 1g Each - Atomic Burst"
click at [55, 129] on span "Action" at bounding box center [51, 134] width 20 height 11
click at [70, 219] on li "Unlock package" at bounding box center [64, 224] width 47 height 11
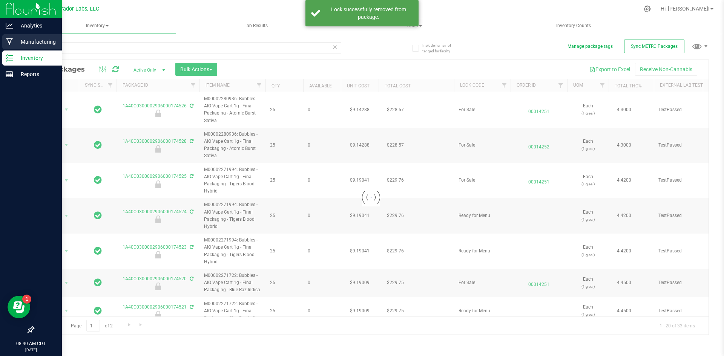
click at [28, 42] on p "Manufacturing" at bounding box center [35, 41] width 45 height 9
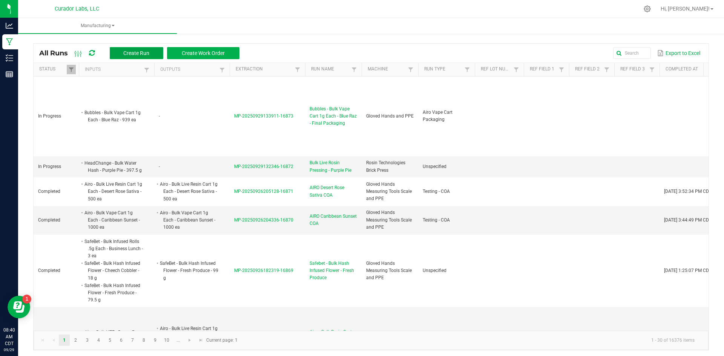
click at [131, 55] on span "Create Run" at bounding box center [136, 53] width 26 height 6
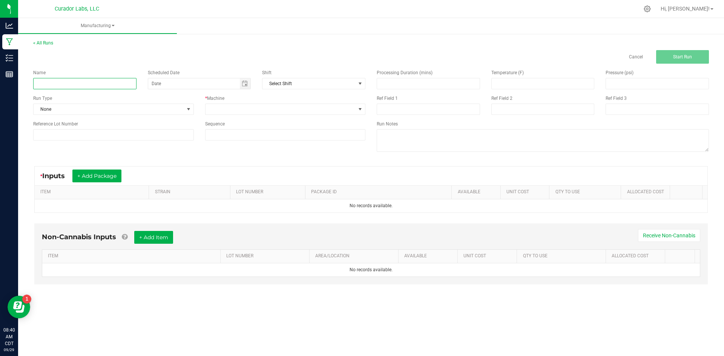
click at [129, 83] on input at bounding box center [84, 83] width 103 height 11
paste input "Bubbles - Bulk Vape Cart 1g Each - Atomic Burst"
type input "Bubbles - Bulk Vape Cart 1g Each - Atomic Burst - Final Packaging"
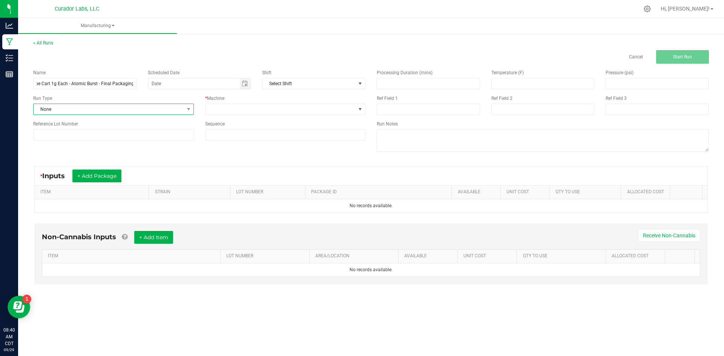
scroll to position [0, 0]
click at [80, 114] on span "None" at bounding box center [109, 109] width 150 height 11
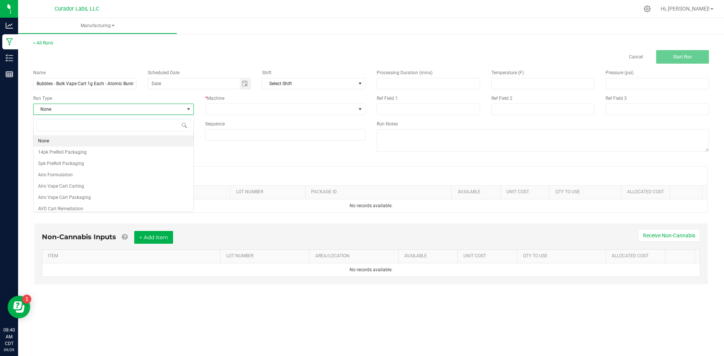
scroll to position [11, 160]
click at [86, 200] on span "Airo Vape Cart Packaging" at bounding box center [64, 198] width 53 height 8
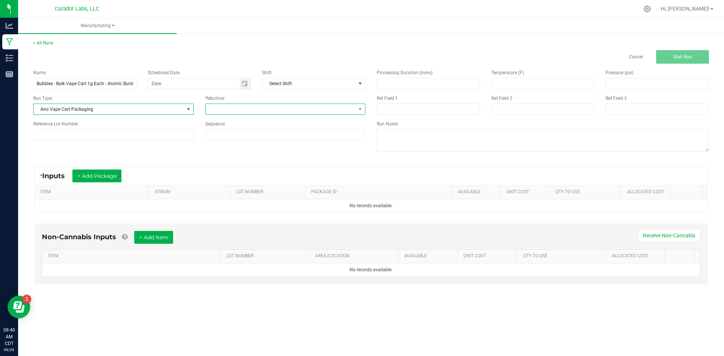
click at [245, 110] on span at bounding box center [280, 109] width 150 height 11
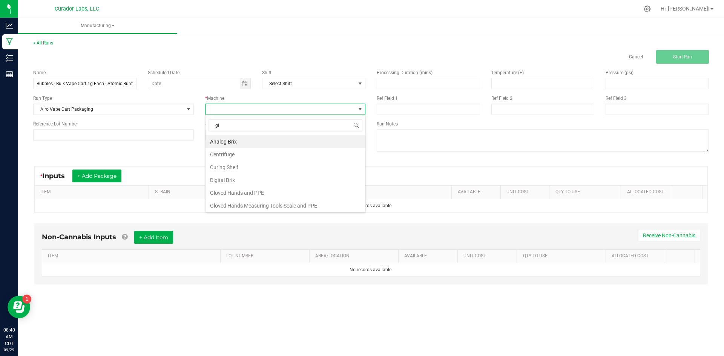
type input "glo"
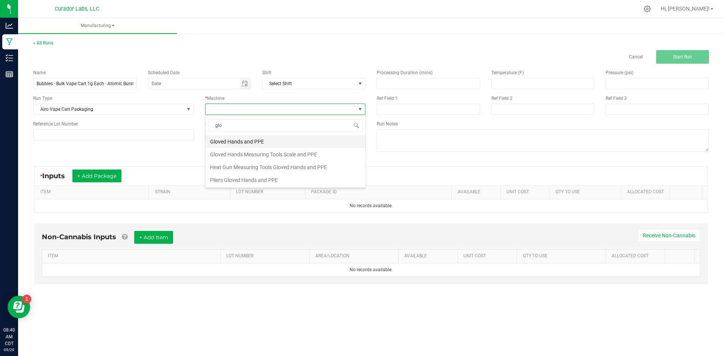
click at [249, 143] on li "Gloved Hands and PPE" at bounding box center [285, 141] width 160 height 13
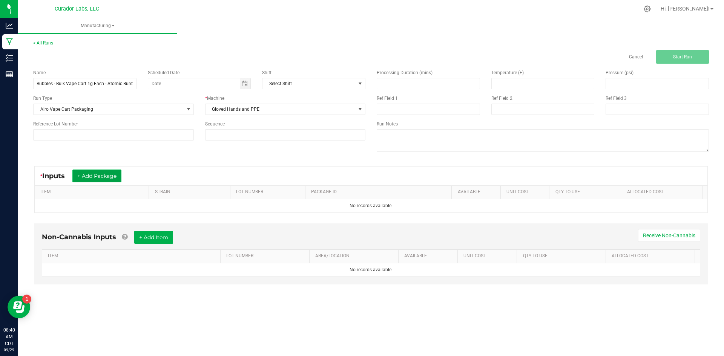
drag, startPoint x: 116, startPoint y: 175, endPoint x: 118, endPoint y: 181, distance: 6.1
click at [116, 175] on button "+ Add Package" at bounding box center [96, 176] width 49 height 13
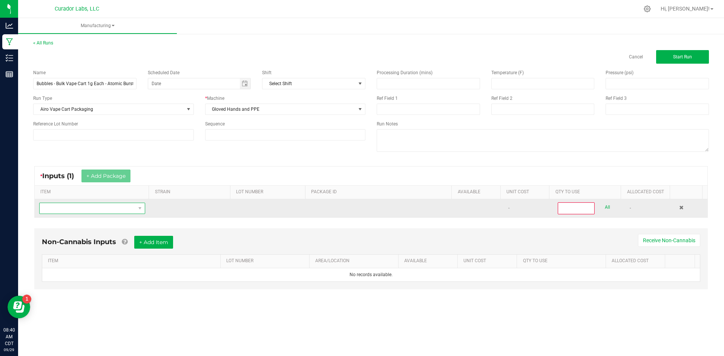
click at [123, 209] on span "NO DATA FOUND" at bounding box center [88, 208] width 96 height 11
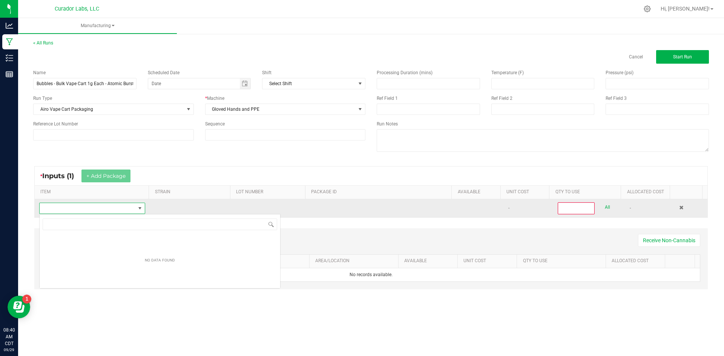
scroll to position [37684, 37591]
type input "Bubbles - Bulk Vape Cart 1g Each - Atomic Burst"
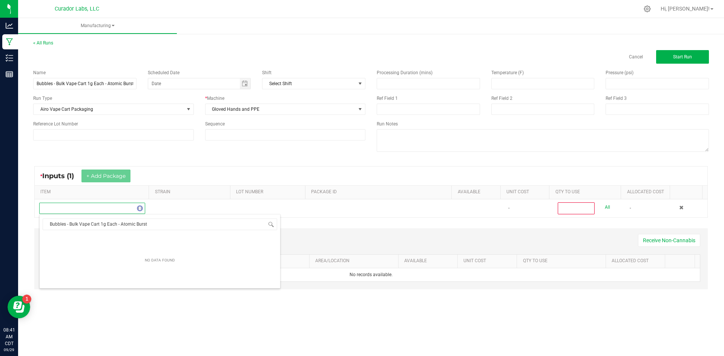
scroll to position [11, 104]
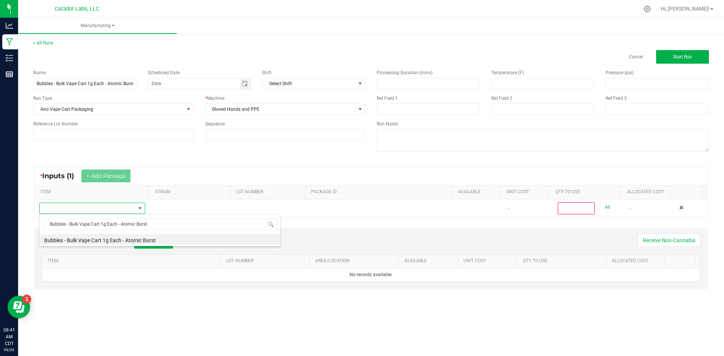
drag, startPoint x: 135, startPoint y: 240, endPoint x: 155, endPoint y: 239, distance: 20.0
click at [135, 240] on li "Bubbles - Bulk Vape Cart 1g Each - Atomic Burst" at bounding box center [160, 239] width 240 height 11
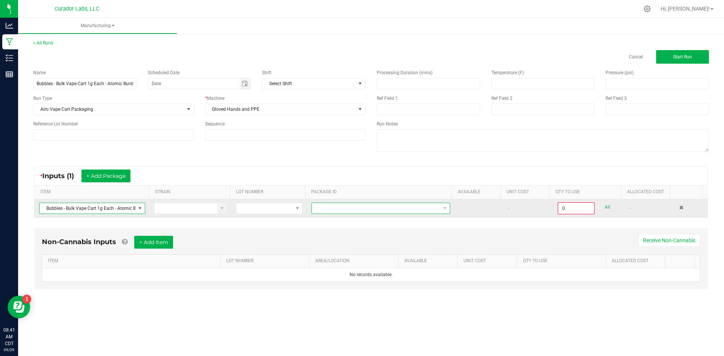
click at [414, 209] on span at bounding box center [376, 208] width 129 height 11
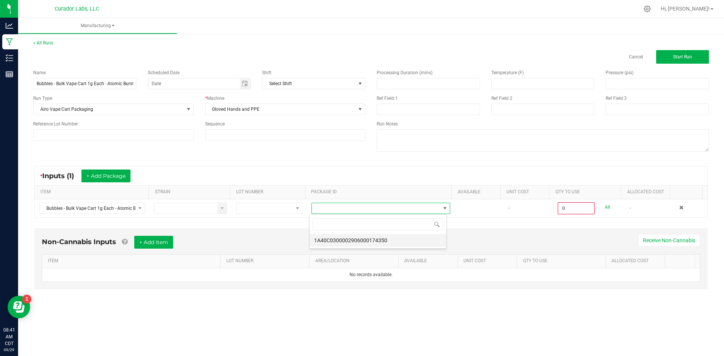
drag, startPoint x: 391, startPoint y: 240, endPoint x: 401, endPoint y: 234, distance: 12.9
click at [390, 241] on li "1A40C0300002906000174350" at bounding box center [377, 240] width 136 height 13
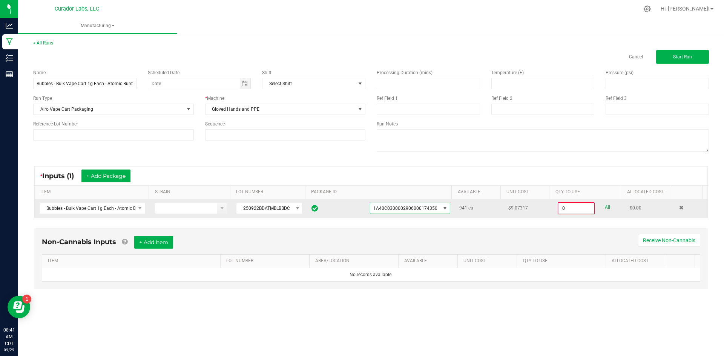
click at [574, 207] on input "0" at bounding box center [575, 208] width 35 height 11
click at [605, 206] on link "All" at bounding box center [607, 207] width 5 height 10
type input "941 ea"
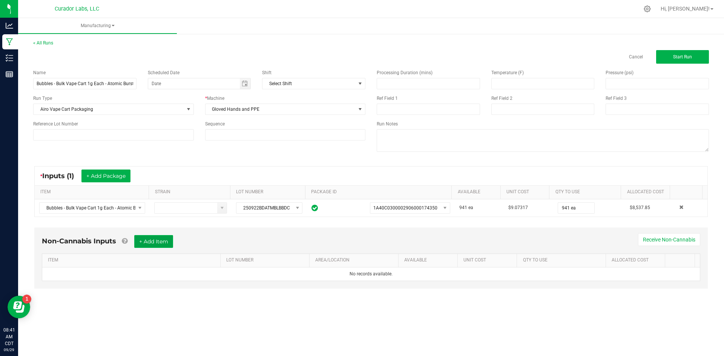
click at [159, 240] on button "+ Add Item" at bounding box center [153, 241] width 39 height 13
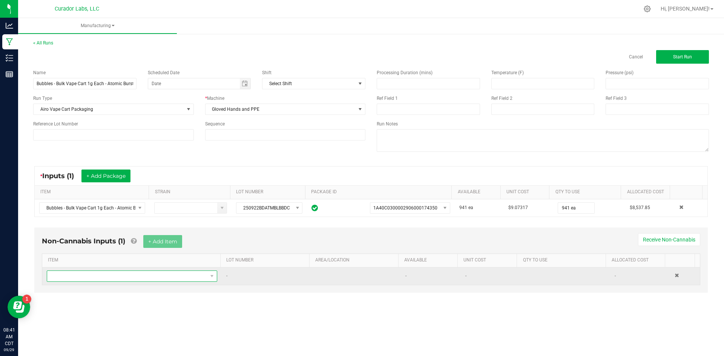
click at [150, 275] on span "NO DATA FOUND" at bounding box center [127, 276] width 160 height 11
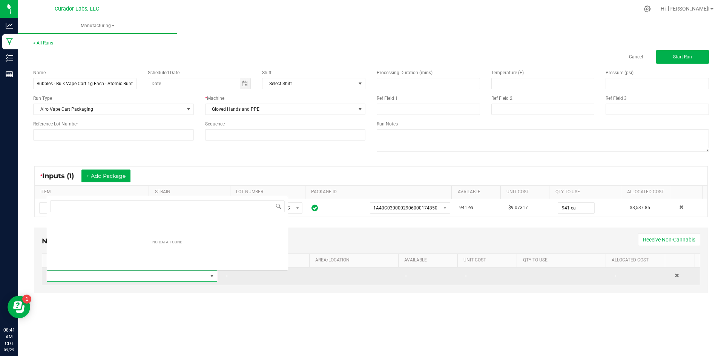
scroll to position [11, 167]
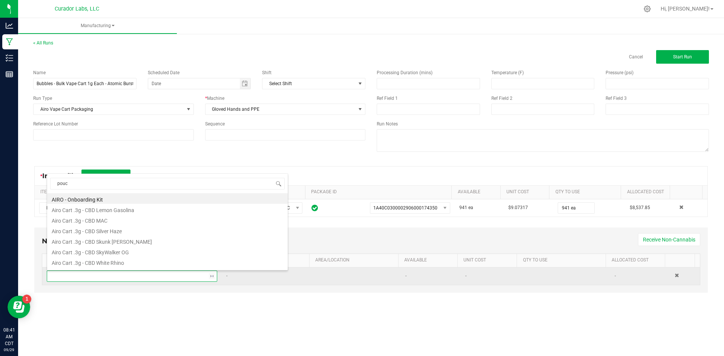
type input "pouch"
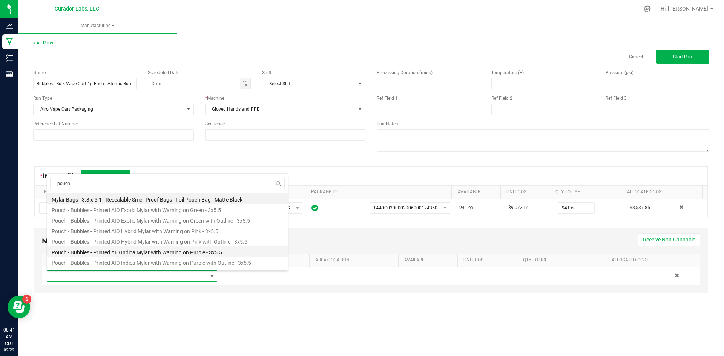
scroll to position [38, 0]
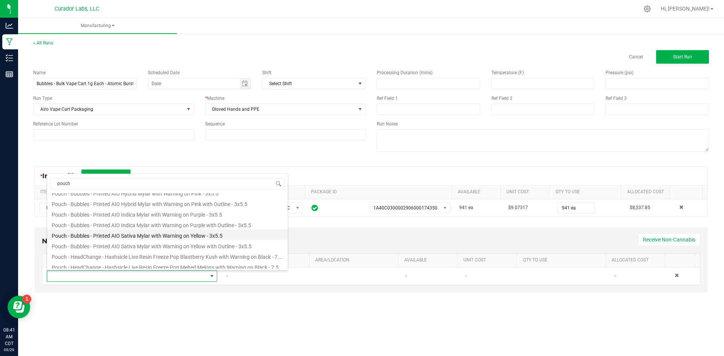
click at [176, 237] on li "Pouch - Bubbles - Printed AIO Sativa Mylar with Warning on Yellow - 3x5.5" at bounding box center [167, 235] width 240 height 11
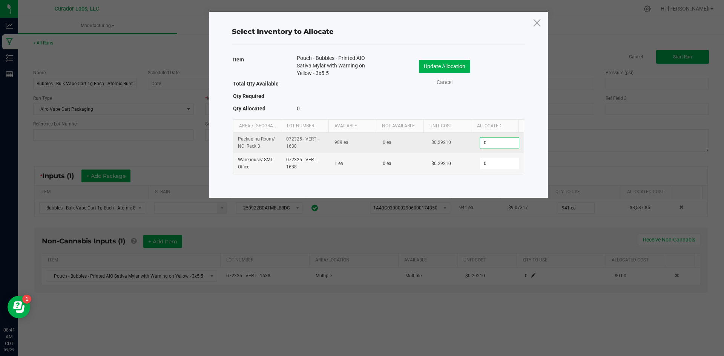
click at [495, 140] on input "0" at bounding box center [499, 143] width 38 height 11
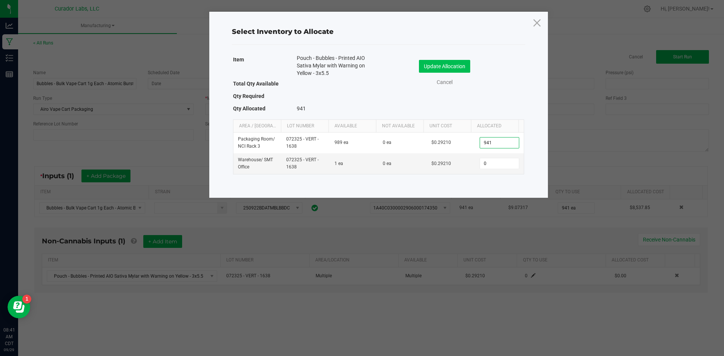
type input "941"
click at [445, 64] on button "Update Allocation" at bounding box center [444, 66] width 51 height 13
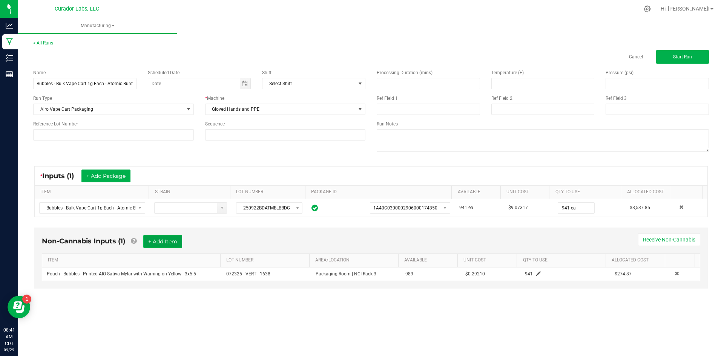
click at [165, 241] on button "+ Add Item" at bounding box center [162, 241] width 39 height 13
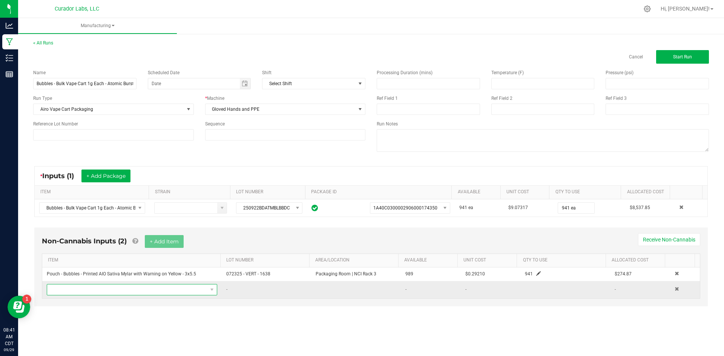
drag, startPoint x: 133, startPoint y: 291, endPoint x: 129, endPoint y: 290, distance: 5.0
click at [132, 290] on span "NO DATA FOUND" at bounding box center [127, 290] width 160 height 11
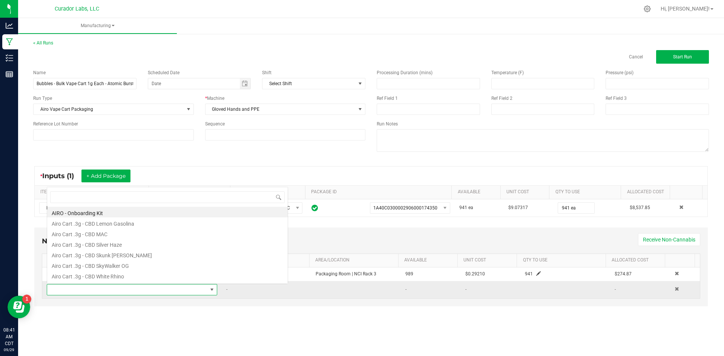
scroll to position [11, 167]
type input "case box"
click at [120, 211] on li "Case Box - AIRO Safe Bet Bubbles - Brand Logo on Ivory - 8x4x6" at bounding box center [167, 212] width 240 height 11
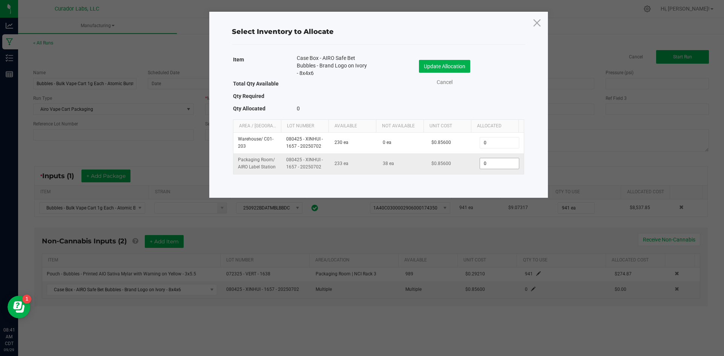
click at [489, 164] on input "0" at bounding box center [499, 163] width 38 height 11
type input "38"
click at [456, 62] on button "Update Allocation" at bounding box center [444, 66] width 51 height 13
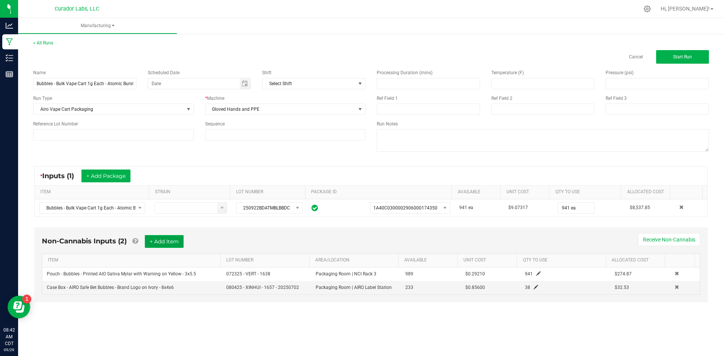
click at [176, 237] on button "+ Add Item" at bounding box center [164, 241] width 39 height 13
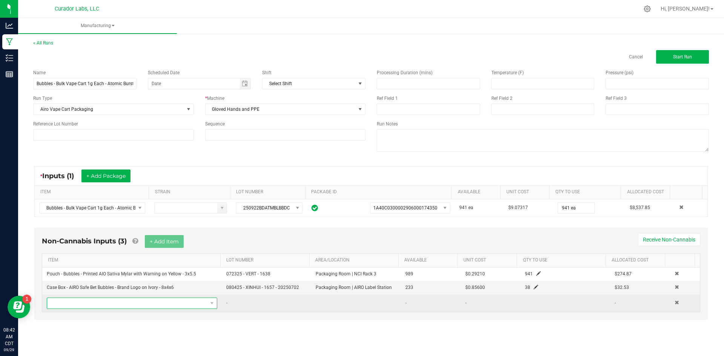
click at [158, 304] on span "NO DATA FOUND" at bounding box center [127, 303] width 160 height 11
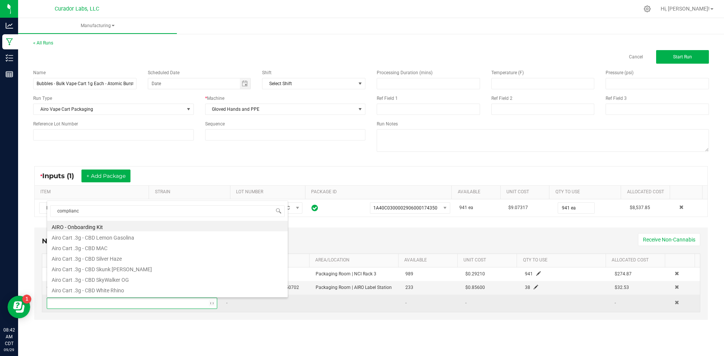
type input "compliance"
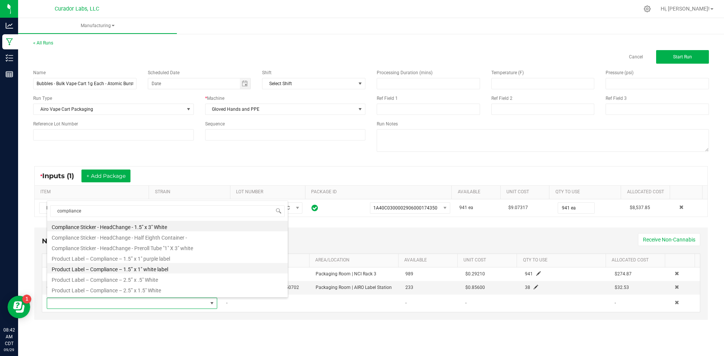
click at [146, 267] on li "Product Label – Compliance – 1.5” x 1" white label" at bounding box center [167, 268] width 240 height 11
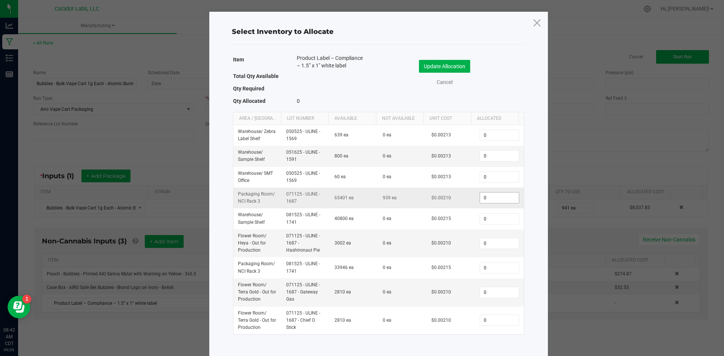
click at [492, 192] on span "0" at bounding box center [498, 197] width 39 height 11
click at [491, 199] on input "0" at bounding box center [499, 198] width 38 height 11
type input "941"
click at [451, 61] on button "Update Allocation" at bounding box center [444, 66] width 51 height 13
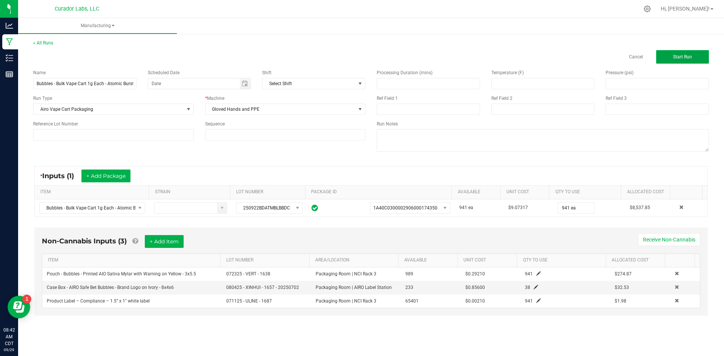
click at [674, 61] on button "Start Run" at bounding box center [682, 57] width 53 height 14
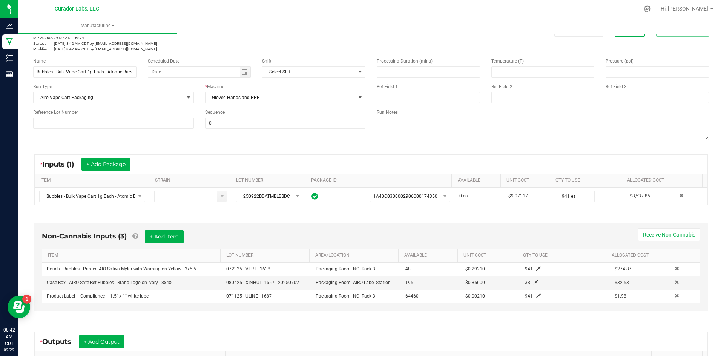
scroll to position [113, 0]
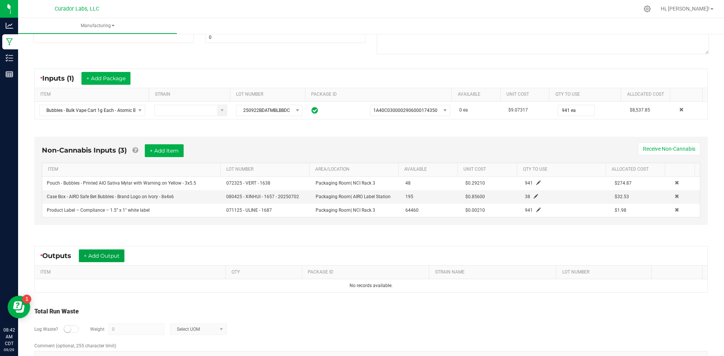
click at [111, 257] on button "+ Add Output" at bounding box center [102, 256] width 46 height 13
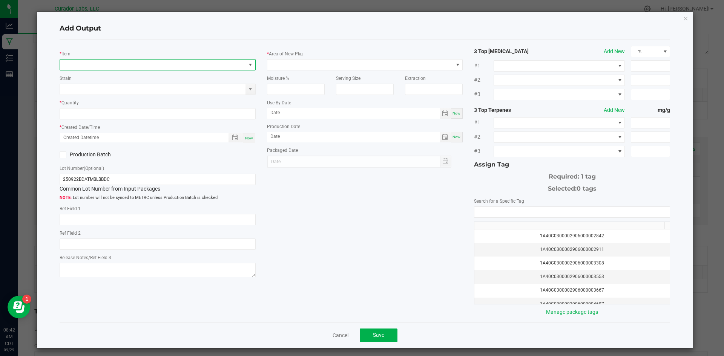
click at [127, 63] on span "NO DATA FOUND" at bounding box center [153, 65] width 186 height 11
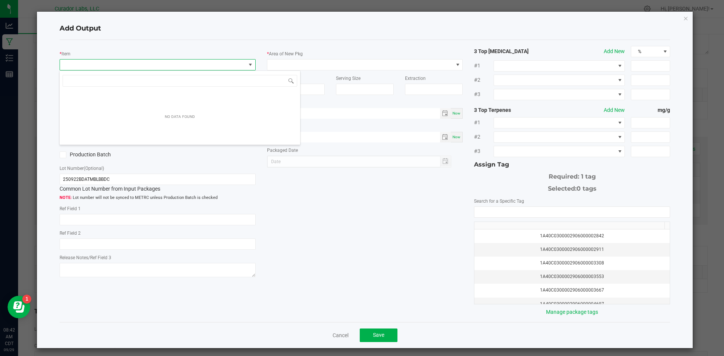
scroll to position [11, 195]
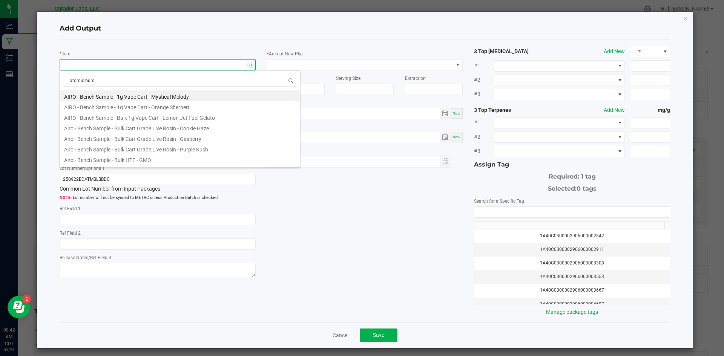
type input "atomic burst"
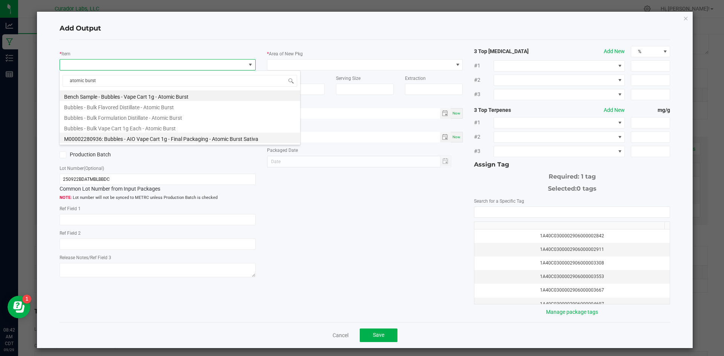
click at [131, 138] on li "M00002280936: Bubbles - AIO Vape Cart 1g - Final Packaging - Atomic Burst Sativa" at bounding box center [180, 138] width 240 height 11
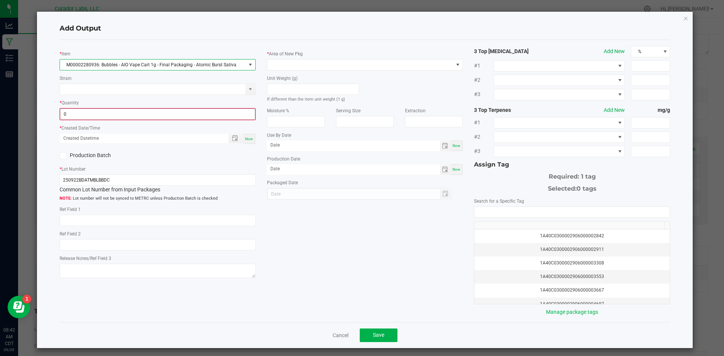
click at [91, 114] on input "0" at bounding box center [157, 114] width 195 height 11
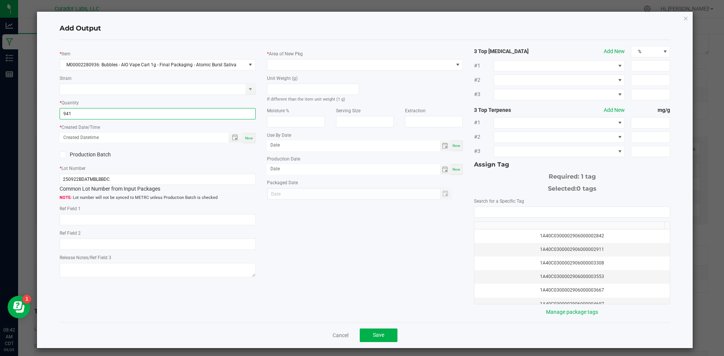
type input "941 ea"
click at [245, 138] on span "Now" at bounding box center [249, 138] width 8 height 4
type input "[DATE] 8:42 AM"
type input "[DATE]"
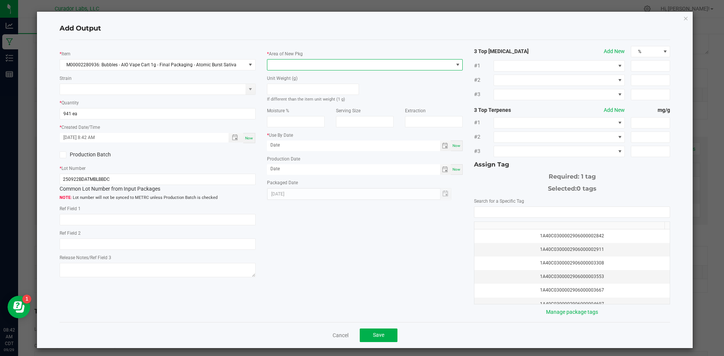
click at [300, 65] on span at bounding box center [360, 65] width 186 height 11
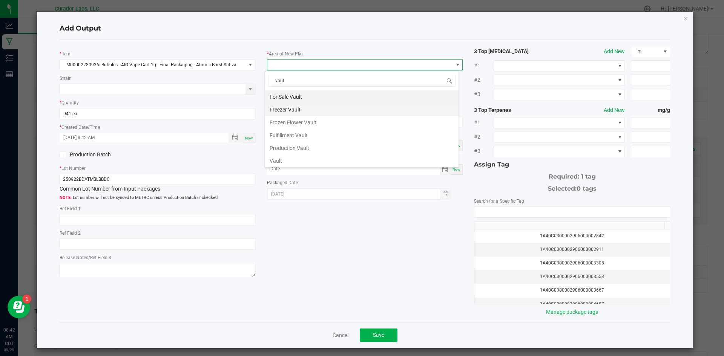
type input "vault"
click at [273, 162] on li "Vault" at bounding box center [361, 161] width 193 height 13
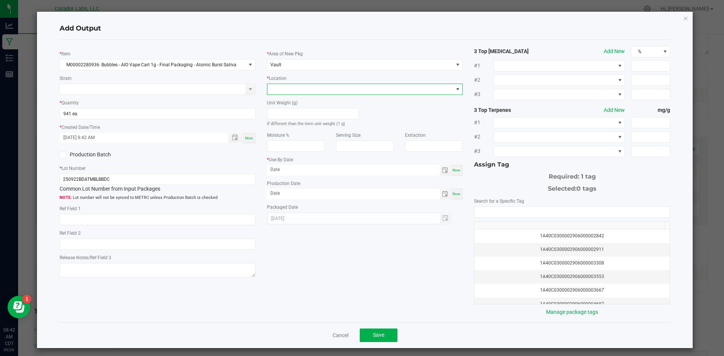
click at [285, 88] on span at bounding box center [360, 89] width 186 height 11
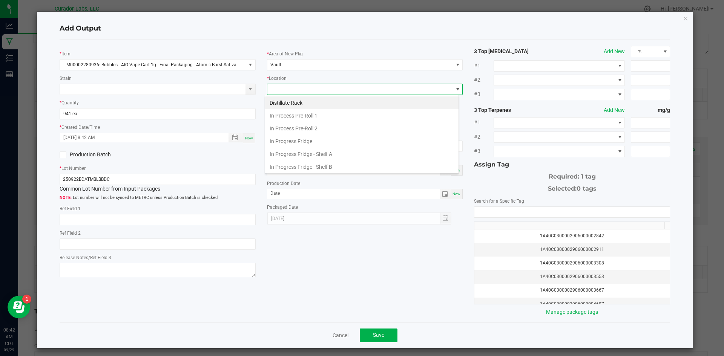
scroll to position [117, 0]
click at [295, 164] on li "Packaging Rack" at bounding box center [361, 165] width 193 height 13
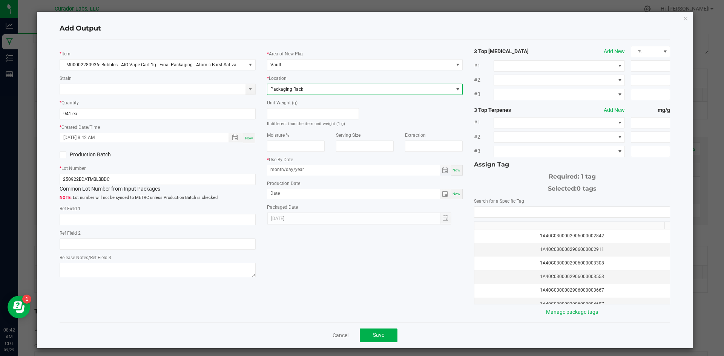
drag, startPoint x: 302, startPoint y: 170, endPoint x: 306, endPoint y: 171, distance: 3.8
click at [303, 170] on input "month/day/year" at bounding box center [353, 169] width 173 height 9
drag, startPoint x: 323, startPoint y: 170, endPoint x: 246, endPoint y: 174, distance: 76.6
click at [245, 174] on div "* Item M00002280936: Bubbles - AIO Vape Cart 1g - Final Packaging - Atomic Burs…" at bounding box center [365, 181] width 622 height 270
type input "[DATE]"
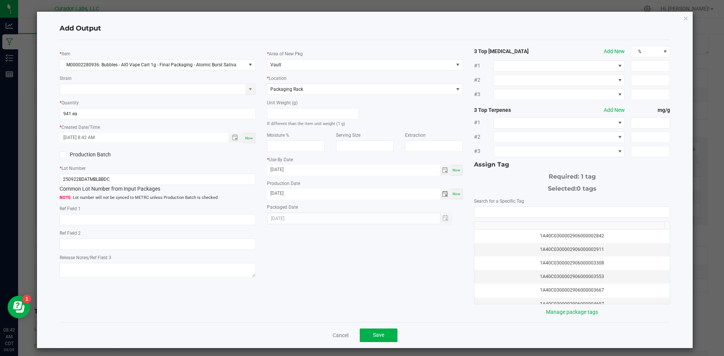
type input "[DATE]"
click at [330, 260] on div "* Item M00002280936: Bubbles - AIO Vape Cart 1g - Final Packaging - Atomic Burs…" at bounding box center [365, 181] width 622 height 270
click at [483, 210] on input "NO DATA FOUND" at bounding box center [571, 212] width 195 height 11
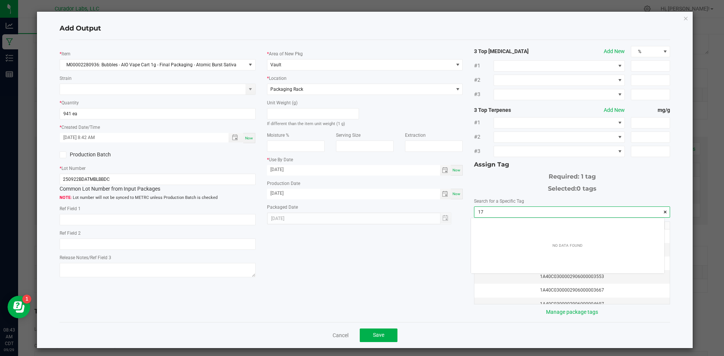
scroll to position [11, 194]
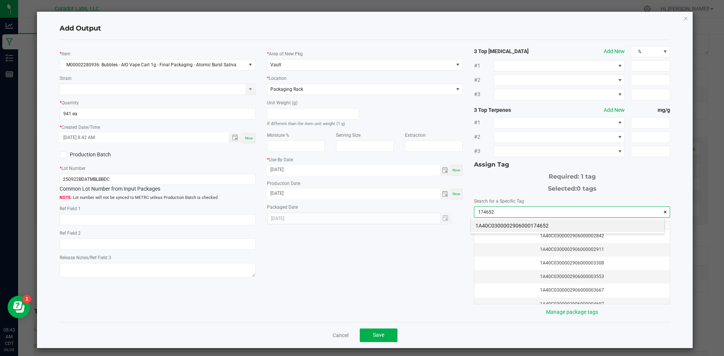
click at [520, 225] on li "1A40C0300002906000174652" at bounding box center [567, 225] width 193 height 13
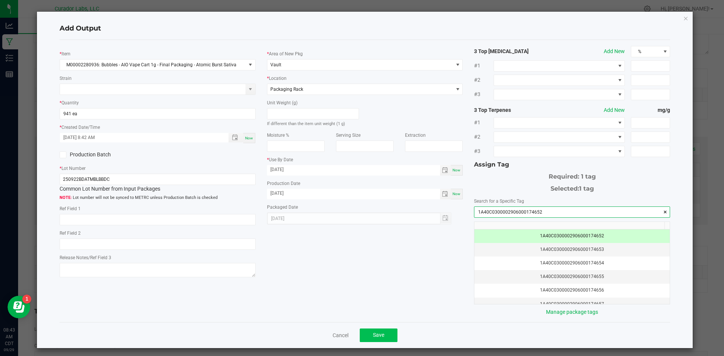
type input "1A40C0300002906000174652"
click at [373, 333] on span "Save" at bounding box center [378, 335] width 11 height 6
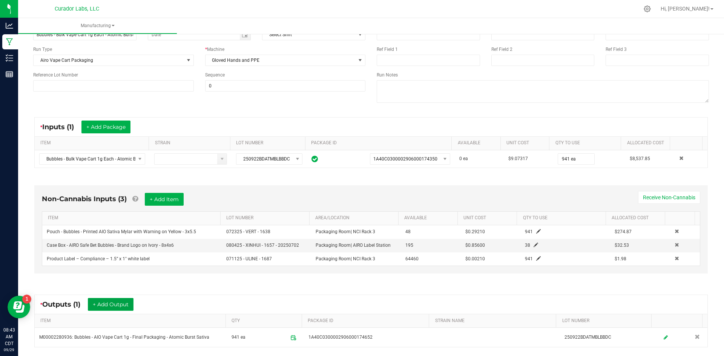
scroll to position [0, 0]
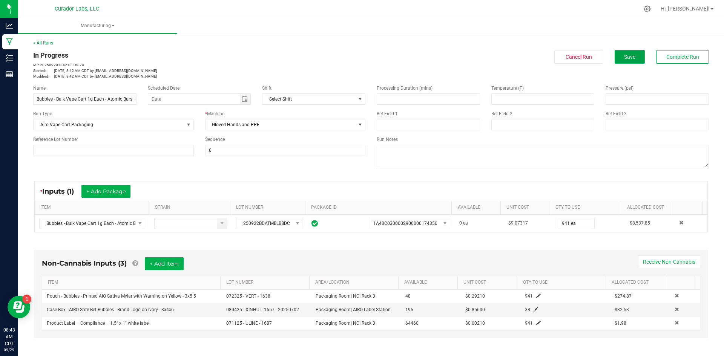
click at [614, 55] on button "Save" at bounding box center [629, 57] width 30 height 14
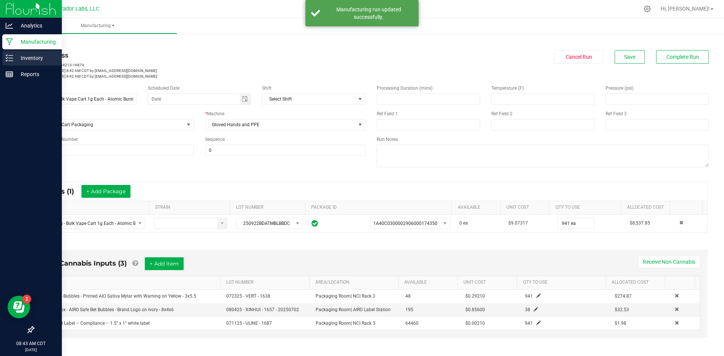
click at [29, 58] on p "Inventory" at bounding box center [35, 58] width 45 height 9
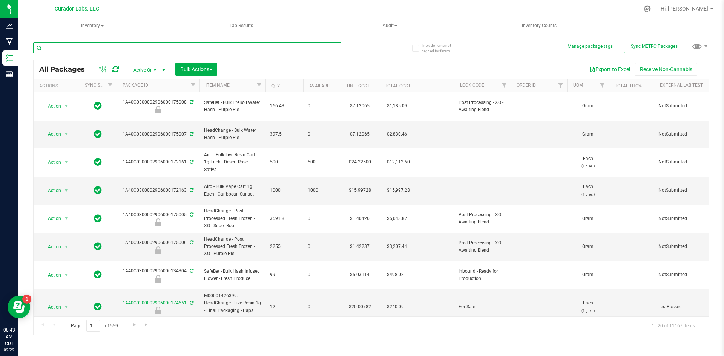
click at [126, 49] on input "text" at bounding box center [187, 47] width 308 height 11
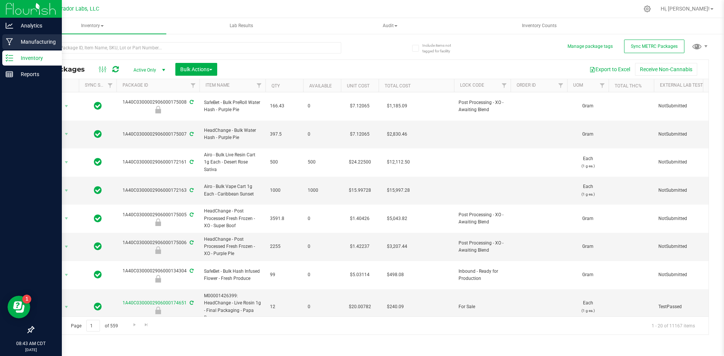
click at [18, 40] on p "Manufacturing" at bounding box center [35, 41] width 45 height 9
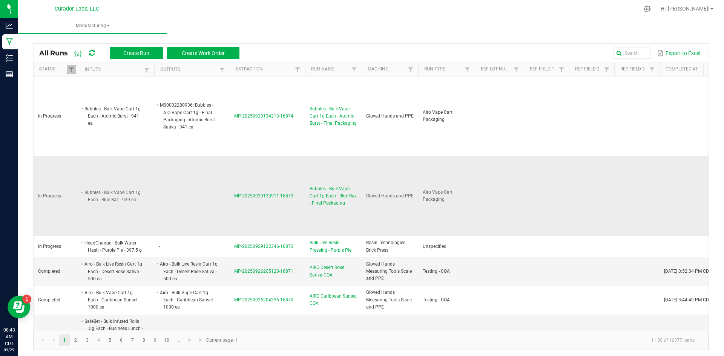
click at [275, 198] on span "MP-20250929133911-16873" at bounding box center [263, 195] width 59 height 5
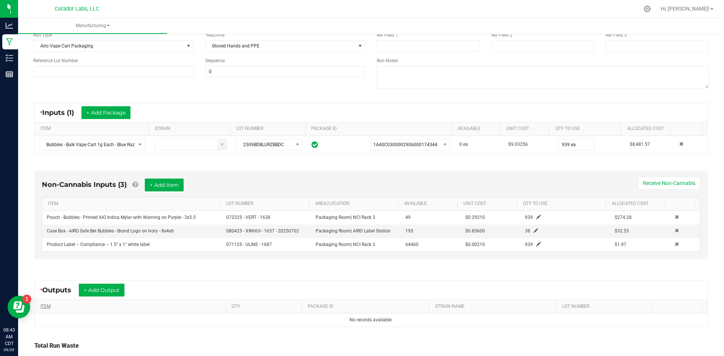
scroll to position [136, 0]
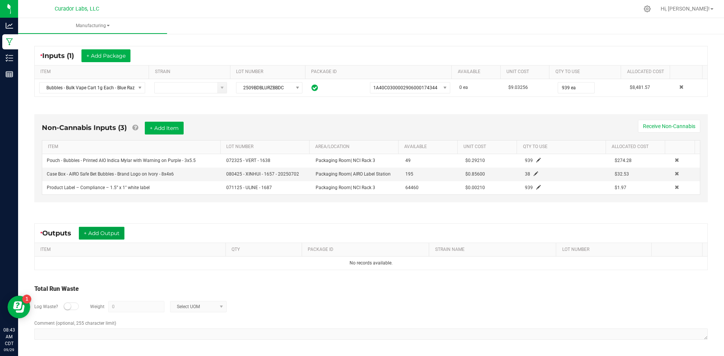
click at [113, 228] on button "+ Add Output" at bounding box center [102, 233] width 46 height 13
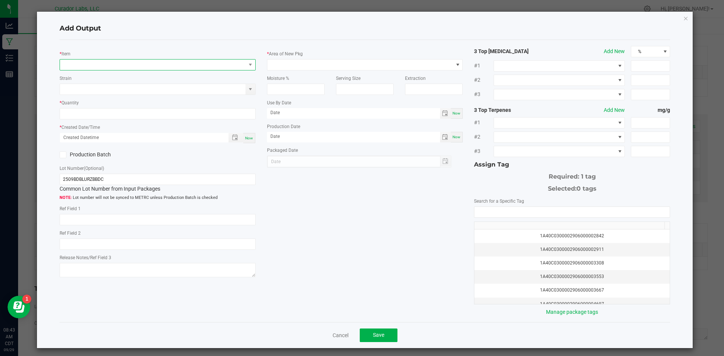
click at [113, 67] on span "NO DATA FOUND" at bounding box center [153, 65] width 186 height 11
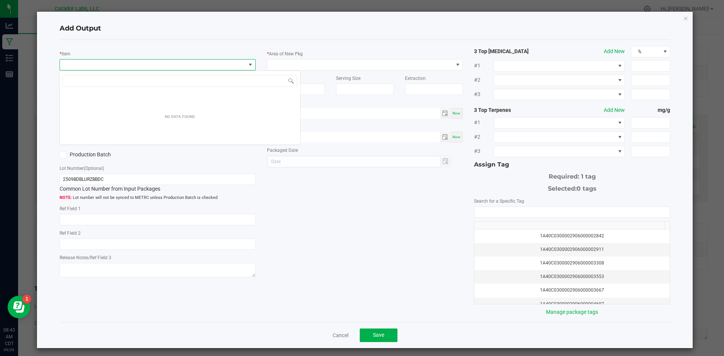
scroll to position [11, 195]
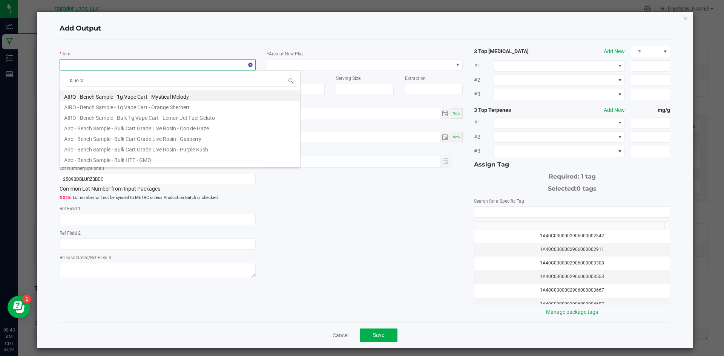
type input "blue raz"
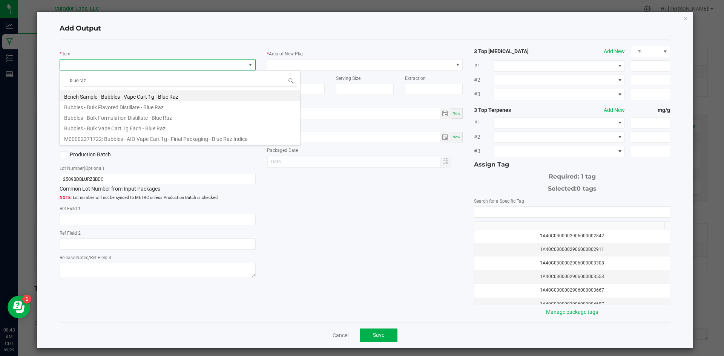
click at [170, 138] on li "M00002271722: Bubbles - AIO Vape Cart 1g - Final Packaging - Blue Raz Indica" at bounding box center [180, 138] width 240 height 11
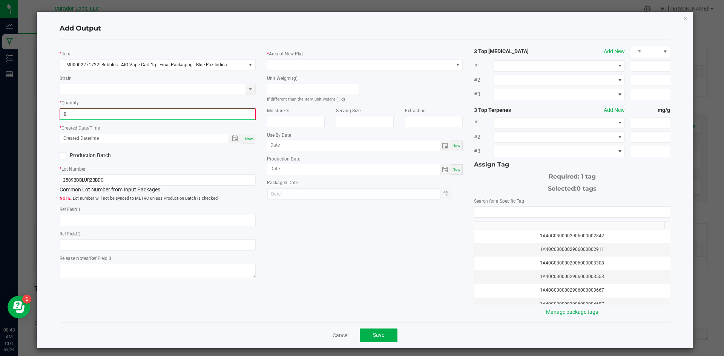
click at [86, 115] on input "0" at bounding box center [157, 114] width 195 height 11
type input "939 ea"
click at [383, 334] on button "Save" at bounding box center [379, 336] width 38 height 14
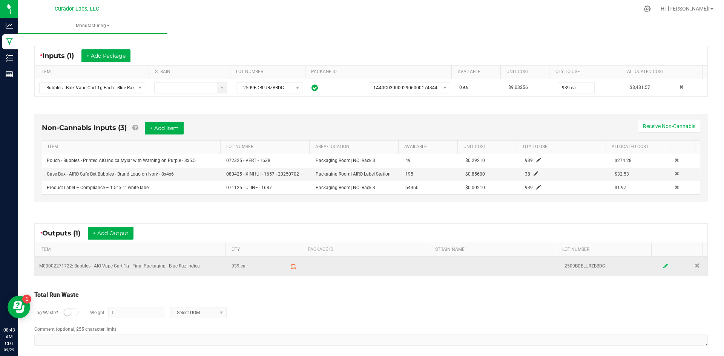
click at [663, 266] on icon at bounding box center [665, 266] width 5 height 5
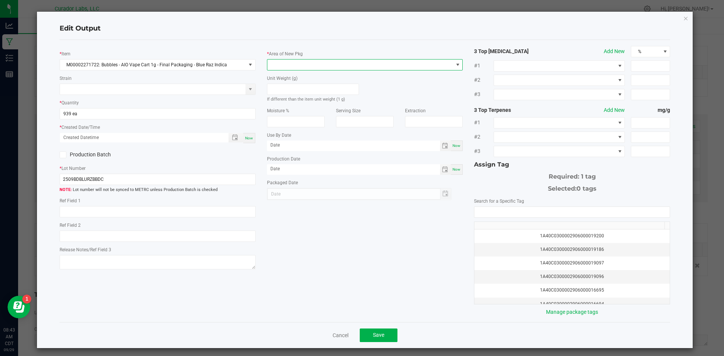
click at [281, 64] on span at bounding box center [360, 65] width 186 height 11
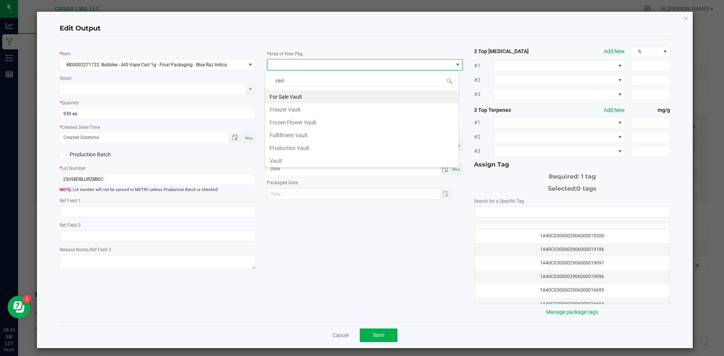
type input "vault"
click at [290, 164] on li "Vault" at bounding box center [361, 161] width 193 height 13
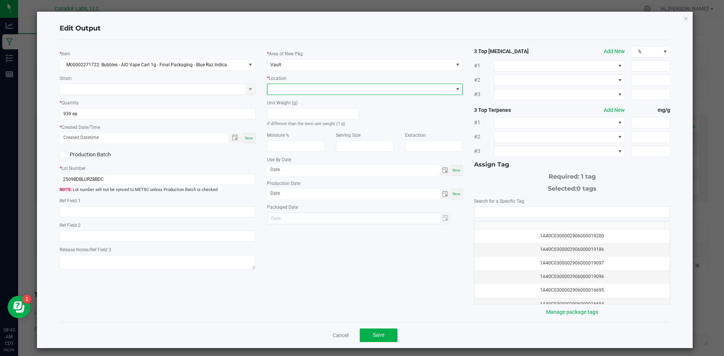
click at [290, 90] on span at bounding box center [360, 89] width 186 height 11
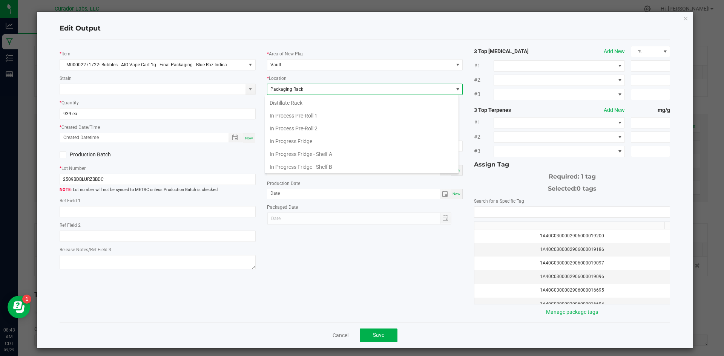
scroll to position [117, 0]
click at [297, 166] on li "Packaging Rack" at bounding box center [361, 165] width 193 height 13
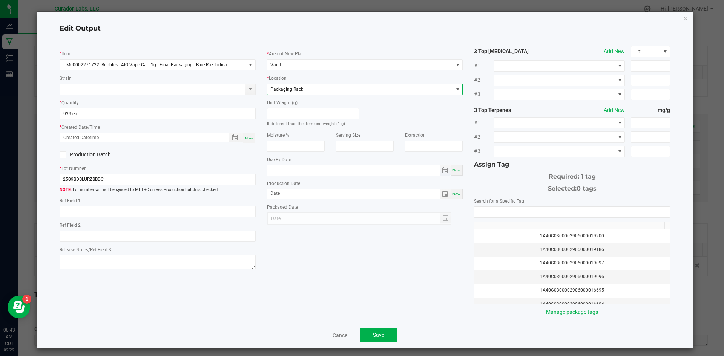
type input "month/day/year"
drag, startPoint x: 299, startPoint y: 168, endPoint x: 304, endPoint y: 167, distance: 5.1
click at [303, 167] on input "month/day/year" at bounding box center [353, 169] width 173 height 9
drag, startPoint x: 320, startPoint y: 176, endPoint x: 303, endPoint y: 169, distance: 18.3
click at [303, 169] on div "* Area of New Pkg Vault * Location Packaging Rack Unit Weight (g) If different …" at bounding box center [364, 135] width 207 height 179
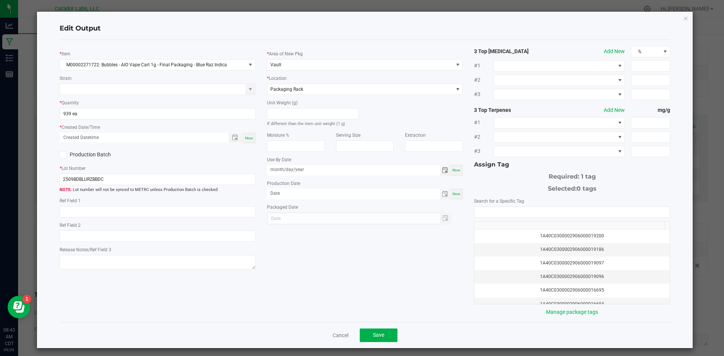
drag, startPoint x: 309, startPoint y: 170, endPoint x: 247, endPoint y: 143, distance: 67.7
click at [240, 159] on div "* Item M00002271722: Bubbles - AIO Vape Cart 1g - Final Packaging - Blue Raz In…" at bounding box center [365, 181] width 622 height 270
type input "[DATE]"
click at [326, 266] on div "* Item M00002271722: Bubbles - AIO Vape Cart 1g - Final Packaging - Blue Raz In…" at bounding box center [365, 181] width 622 height 270
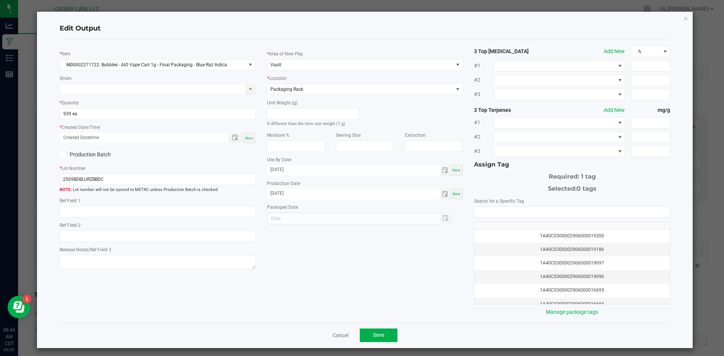
click at [248, 138] on span "Now" at bounding box center [249, 138] width 8 height 4
type input "[DATE] 8:44 AM"
type input "[DATE]"
drag, startPoint x: 365, startPoint y: 234, endPoint x: 534, endPoint y: 199, distance: 173.1
click at [414, 225] on div "* Item M00002271722: Bubbles - AIO Vape Cart 1g - Final Packaging - Blue Raz In…" at bounding box center [365, 181] width 622 height 270
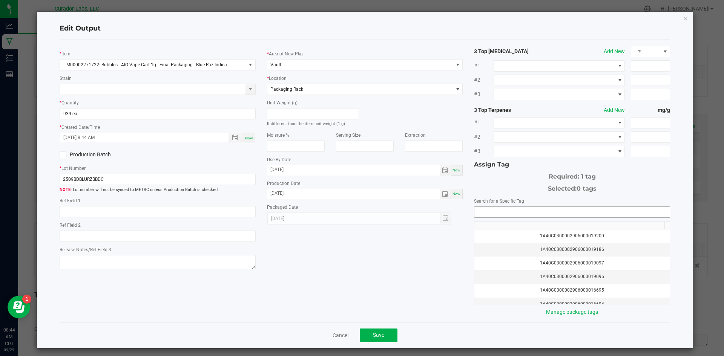
click at [514, 211] on input "NO DATA FOUND" at bounding box center [571, 212] width 195 height 11
click at [548, 227] on li "1A40C0300002906000174654" at bounding box center [567, 225] width 193 height 13
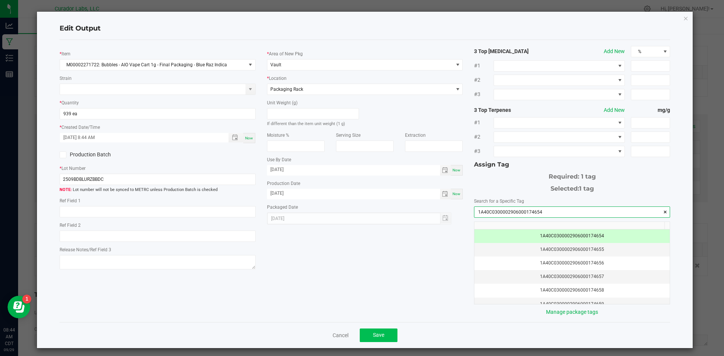
type input "1A40C0300002906000174654"
click at [384, 335] on button "Save" at bounding box center [379, 336] width 38 height 14
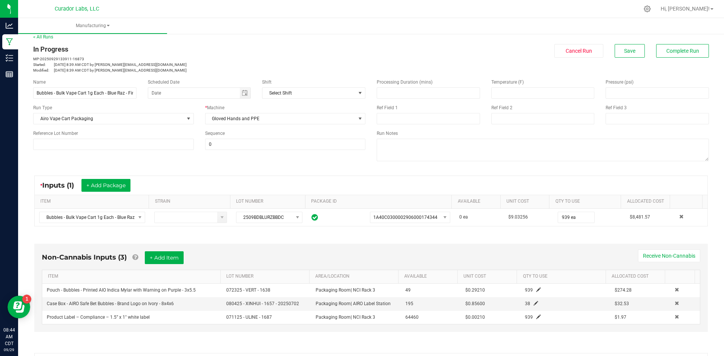
scroll to position [0, 0]
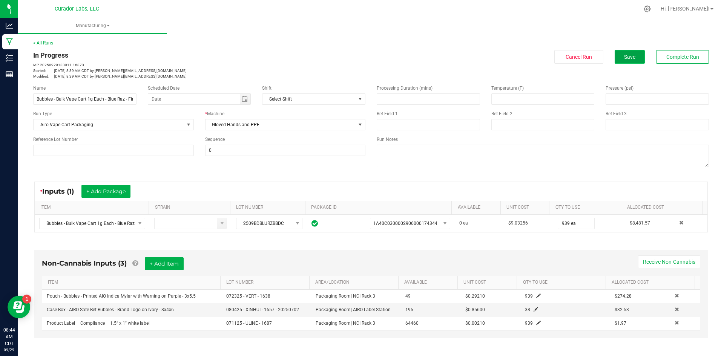
click at [622, 52] on button "Save" at bounding box center [629, 57] width 30 height 14
click at [352, 175] on div "Name Bubbles - Bulk Vape Cart 1g Each - Blue Raz - Final Packaging Scheduled Da…" at bounding box center [371, 127] width 687 height 96
click at [624, 57] on span "Save" at bounding box center [629, 57] width 11 height 6
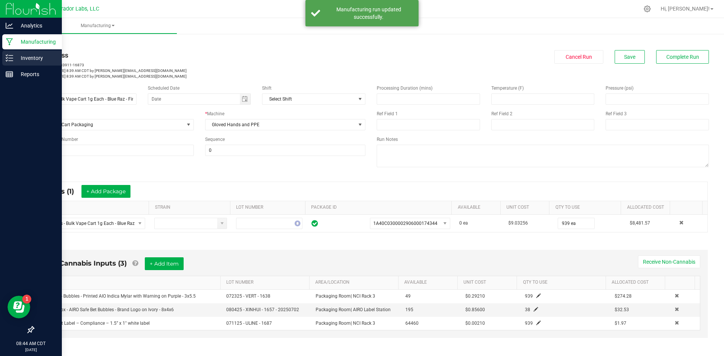
click at [11, 55] on line at bounding box center [11, 55] width 4 height 0
